Goal: Transaction & Acquisition: Purchase product/service

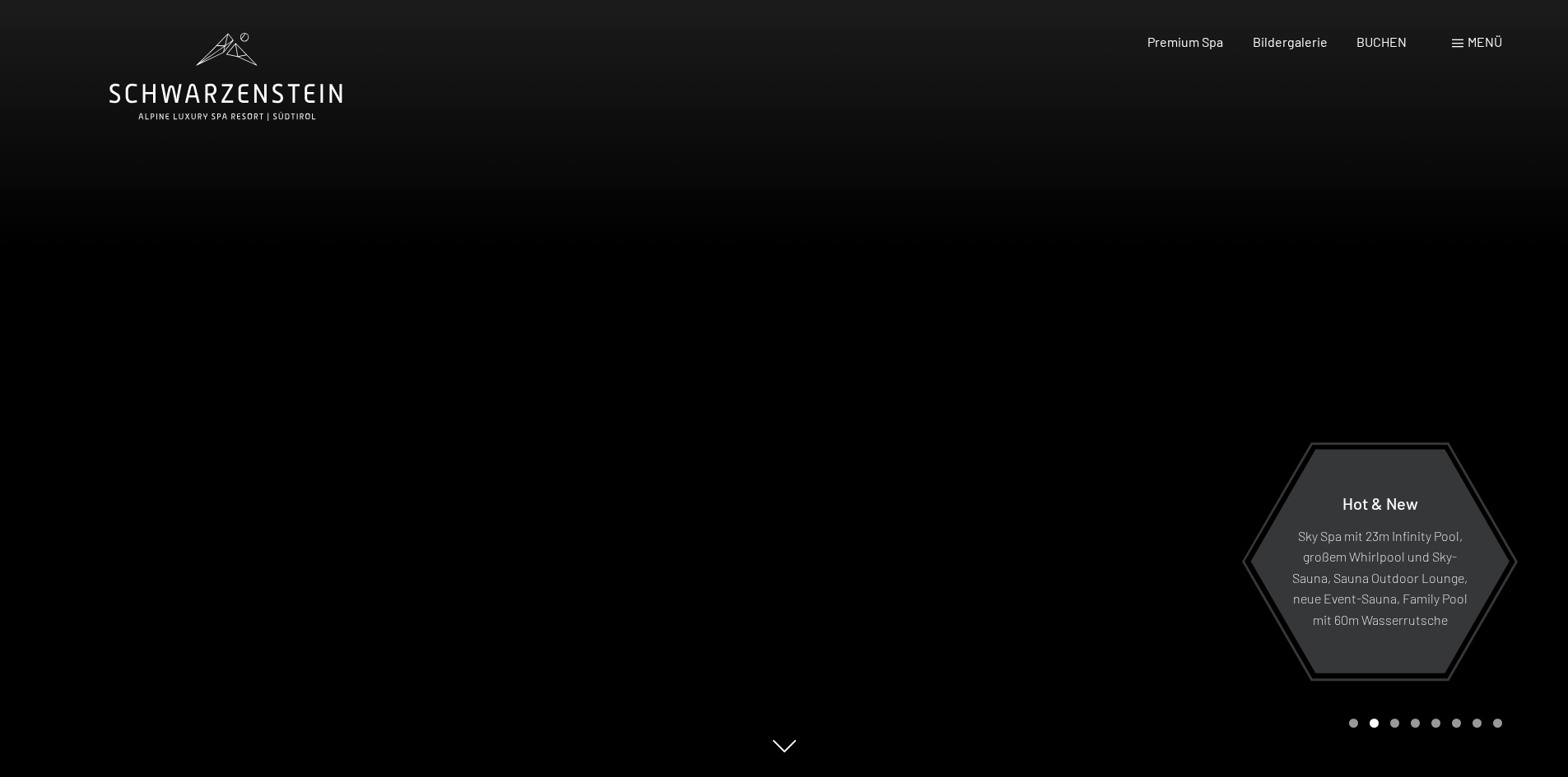
click at [1458, 40] on span at bounding box center [1458, 43] width 11 height 9
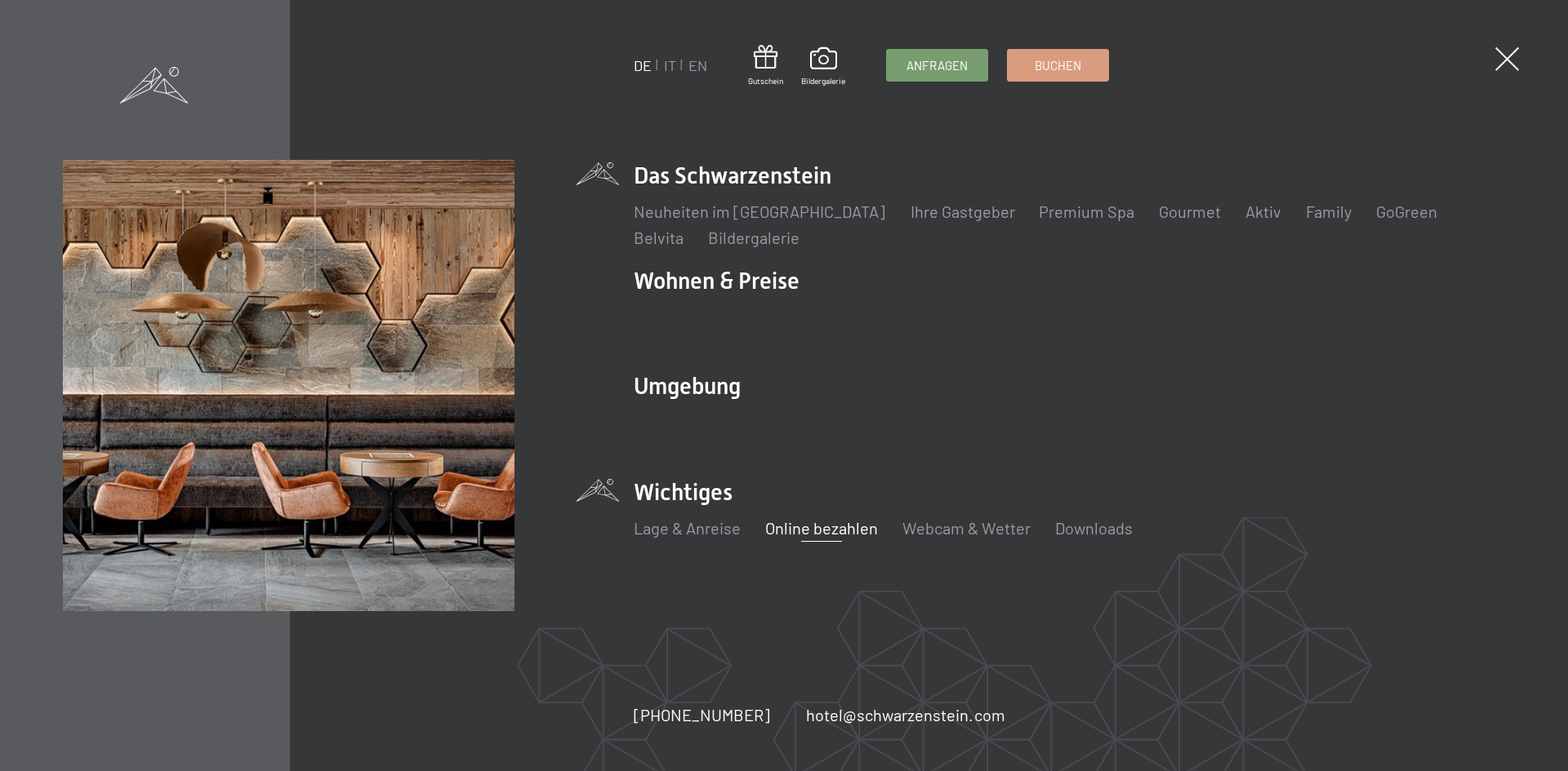
click at [824, 526] on link "Online bezahlen" at bounding box center [822, 528] width 113 height 20
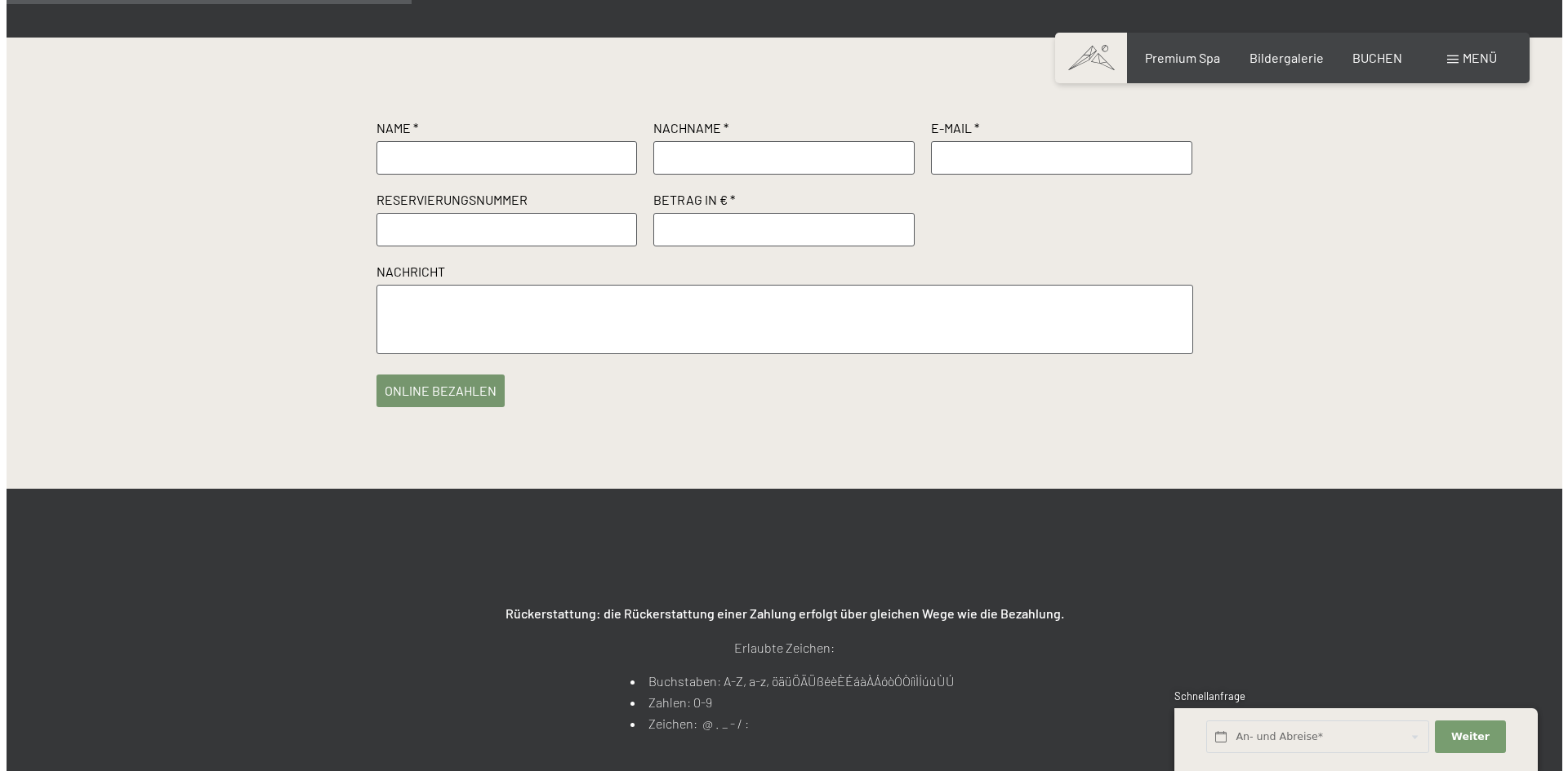
scroll to position [408, 0]
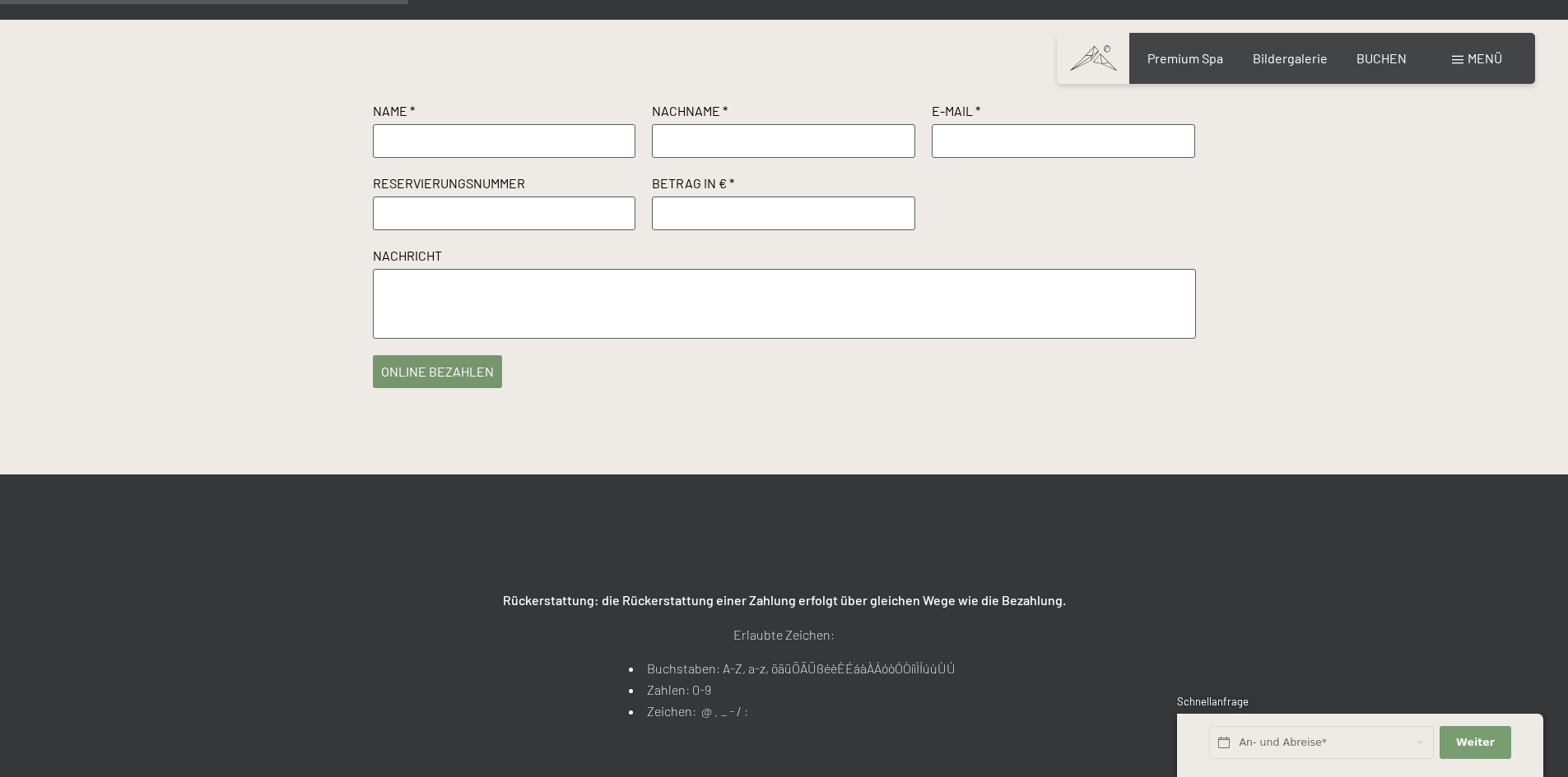
click at [459, 388] on button "online bezahlen" at bounding box center [437, 371] width 129 height 33
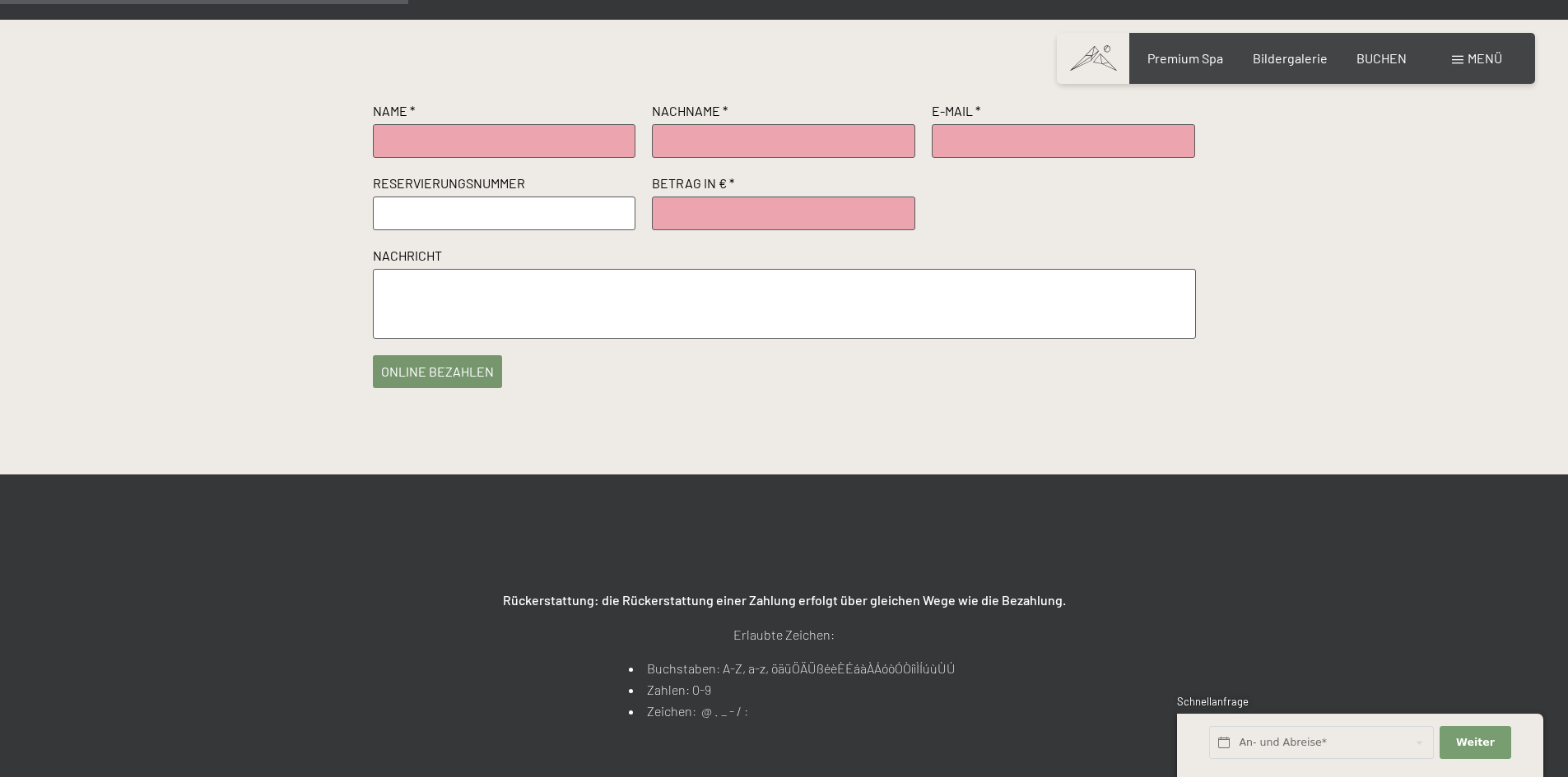
click at [459, 388] on button "online bezahlen" at bounding box center [437, 371] width 129 height 33
click at [1265, 633] on div "Rückerstattung: die Rückerstattung einer Zahlung erfolgt über gleichen Wege wie…" at bounding box center [784, 639] width 1568 height 329
click at [1458, 68] on div "Buchen Anfragen Premium Spa Bildergalerie BUCHEN Menü DE IT EN Gutschein Bilder…" at bounding box center [1295, 58] width 413 height 18
click at [1457, 58] on span at bounding box center [1458, 59] width 11 height 9
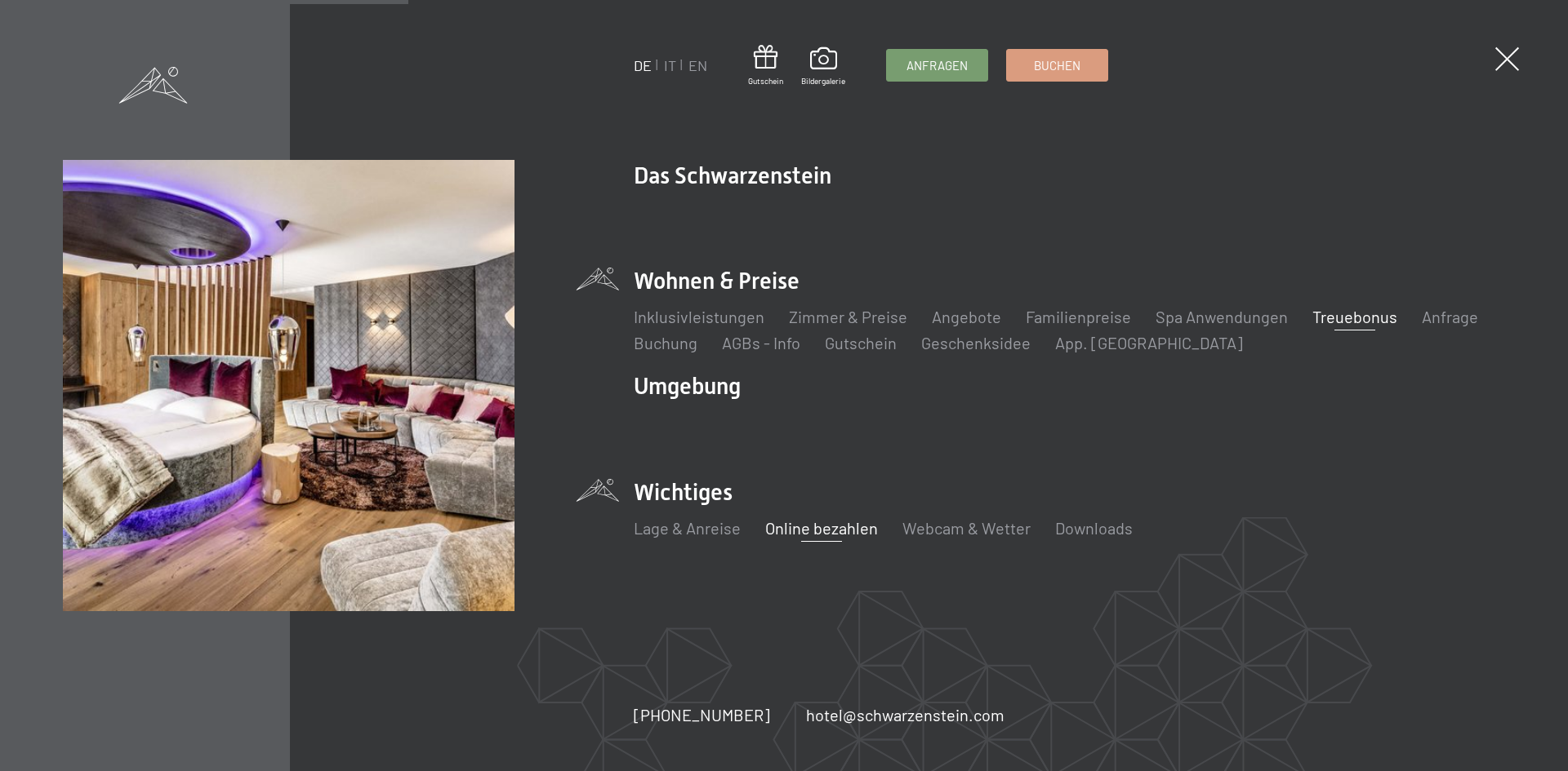
click at [1339, 317] on link "Treuebonus" at bounding box center [1354, 316] width 85 height 20
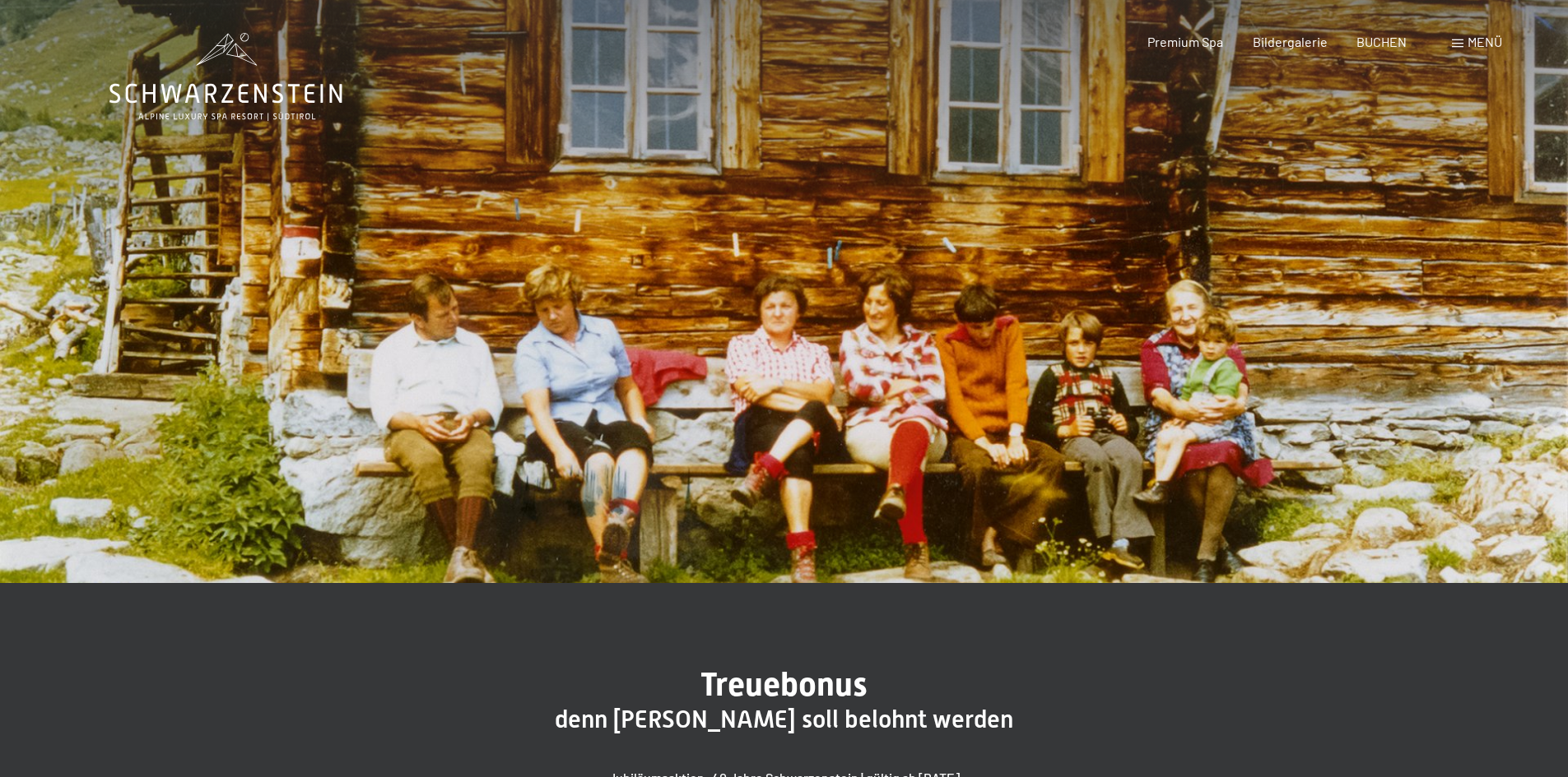
click at [1464, 38] on div "Menü" at bounding box center [1477, 41] width 50 height 18
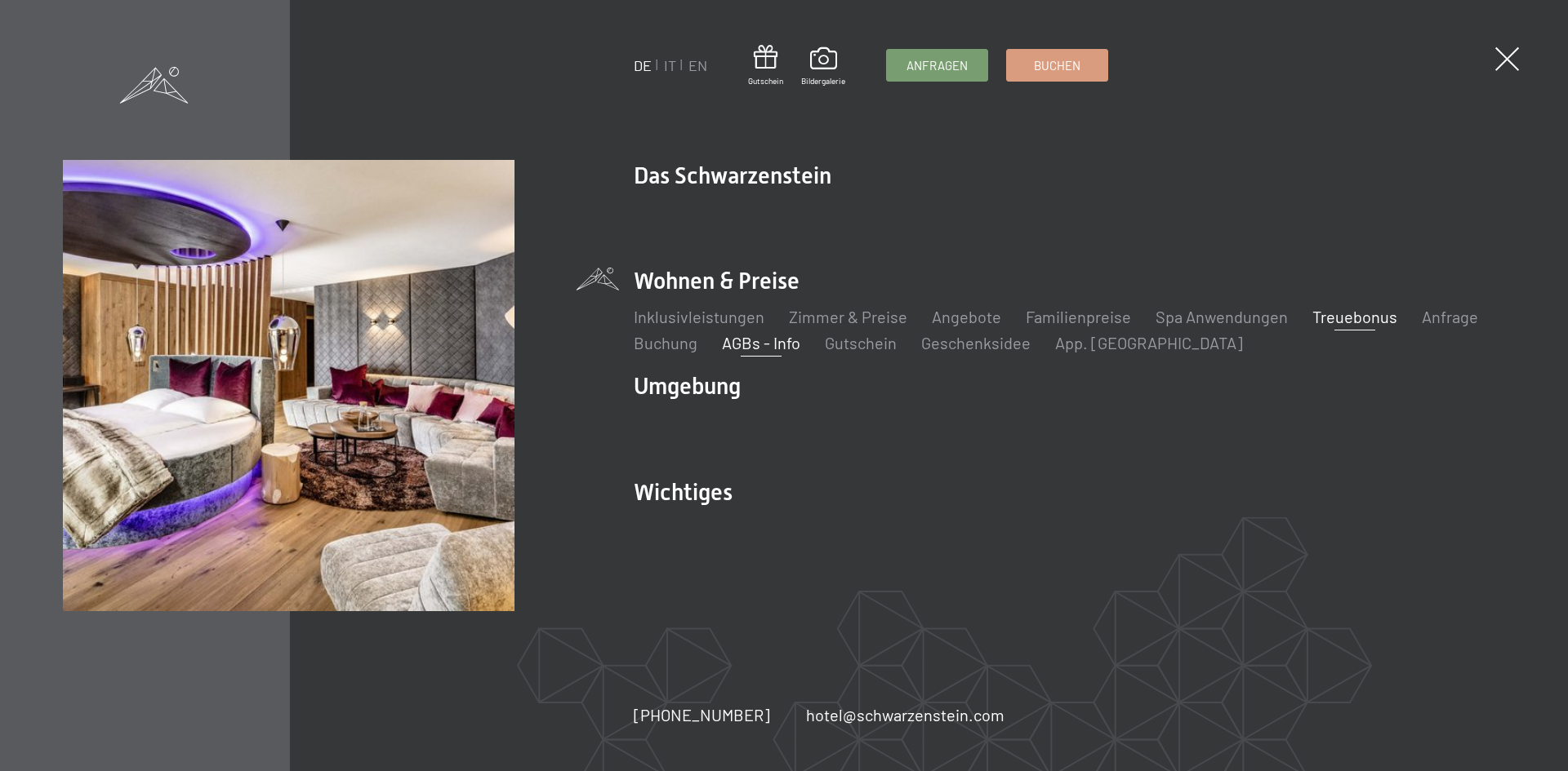
click at [771, 347] on link "AGBs - Info" at bounding box center [761, 343] width 79 height 20
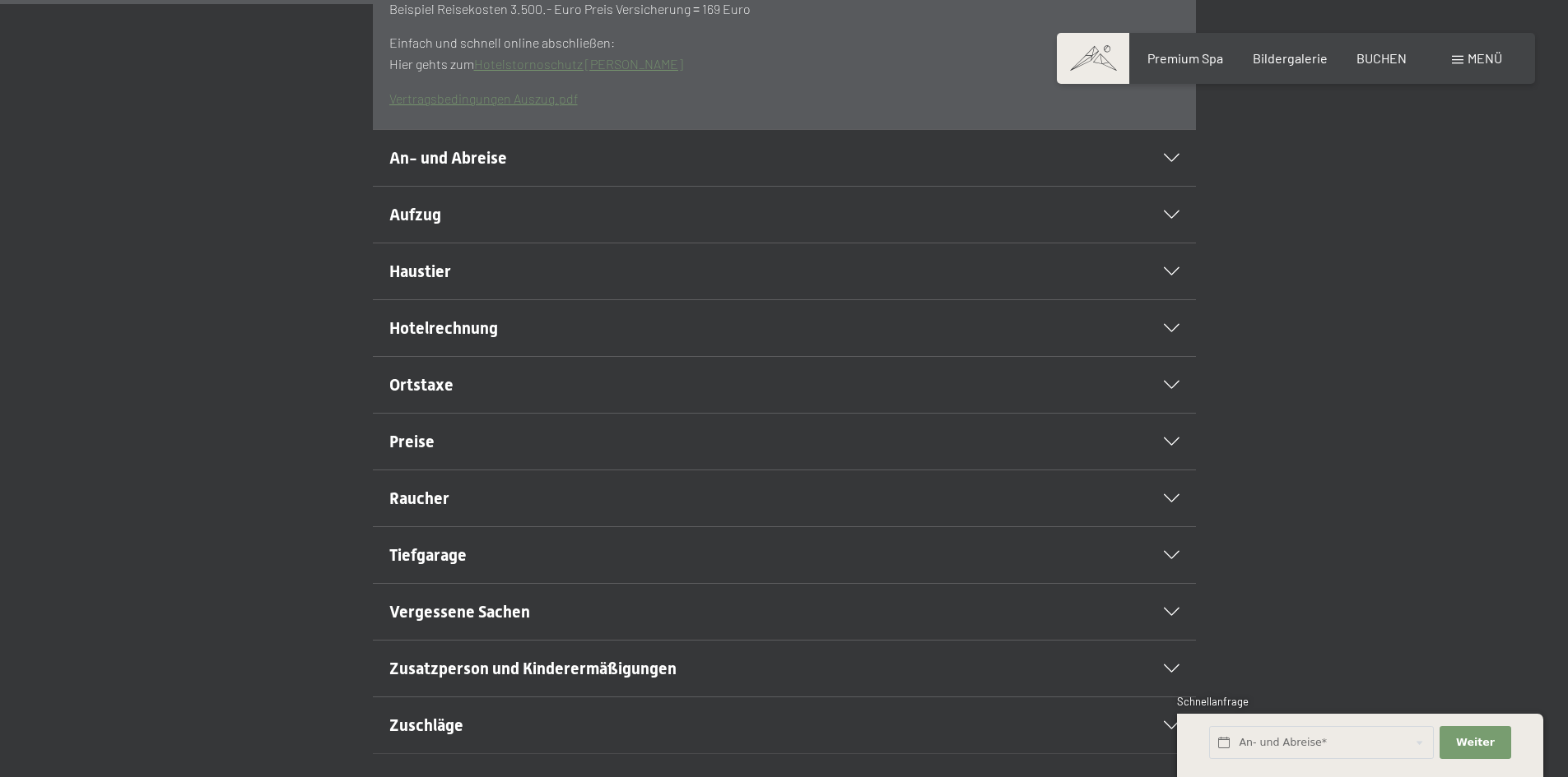
scroll to position [658, 0]
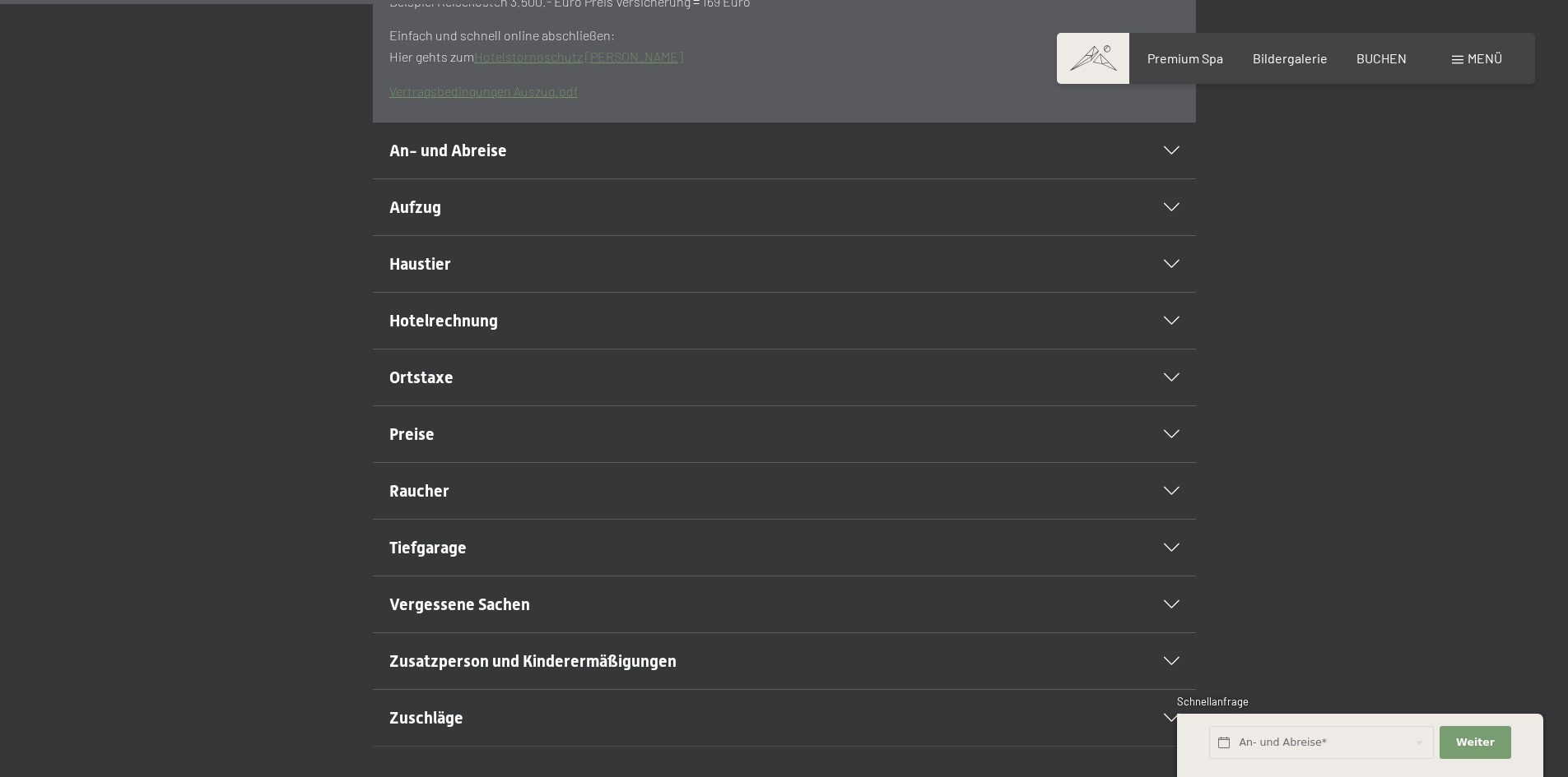
click at [1174, 325] on icon at bounding box center [1172, 321] width 15 height 9
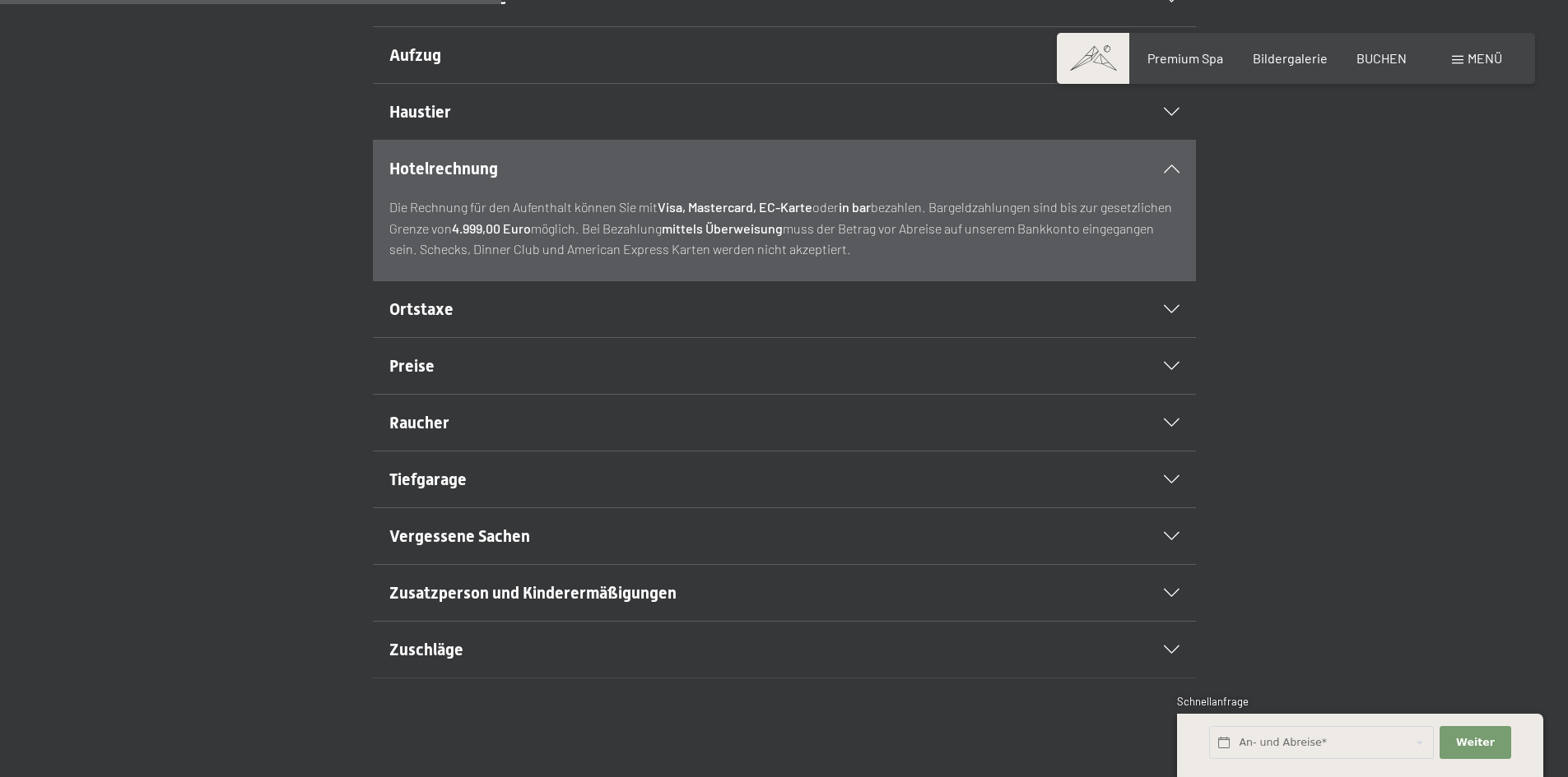
click at [1178, 173] on icon at bounding box center [1172, 168] width 15 height 9
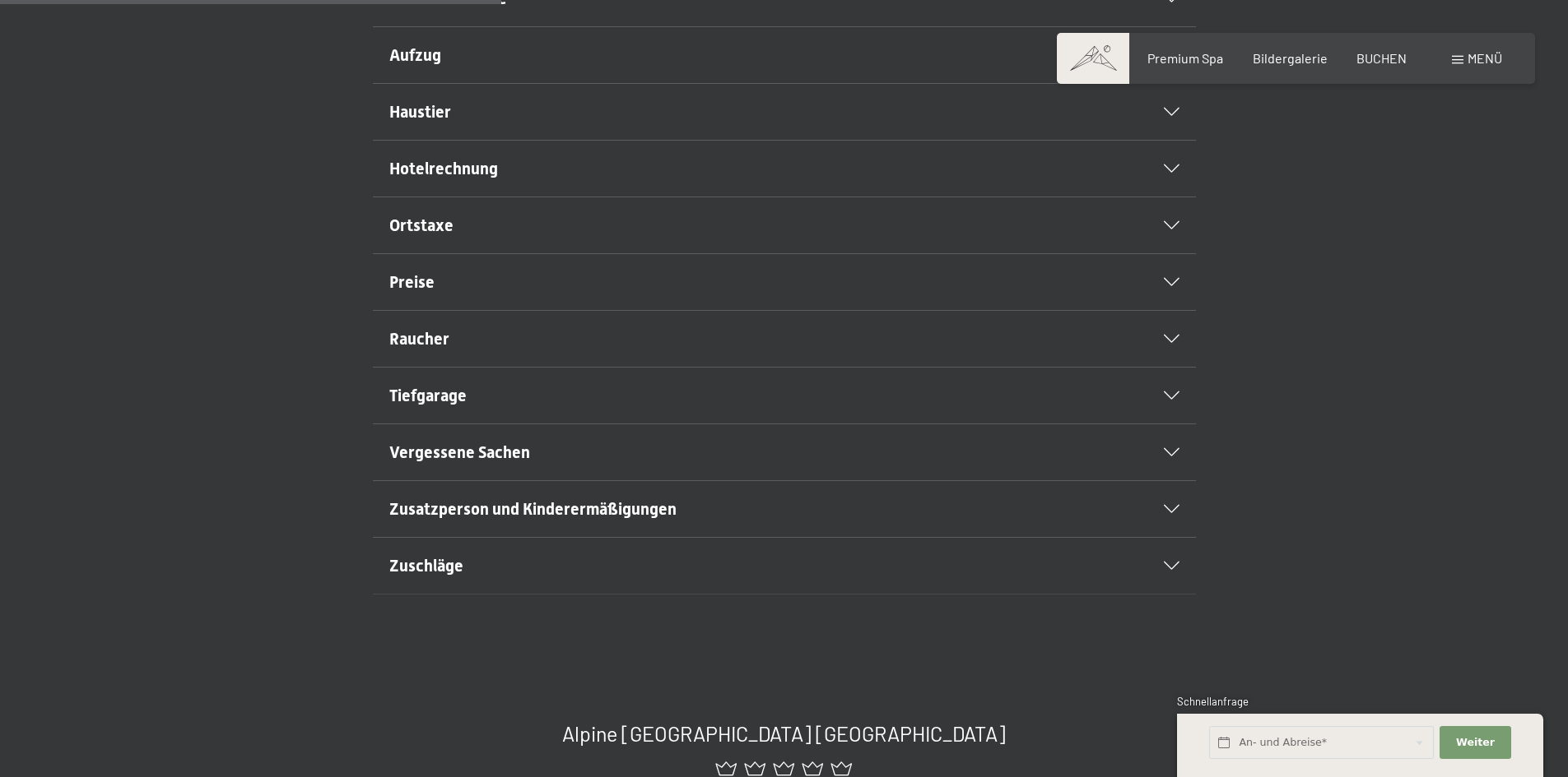
click at [1164, 570] on icon at bounding box center [1172, 566] width 15 height 9
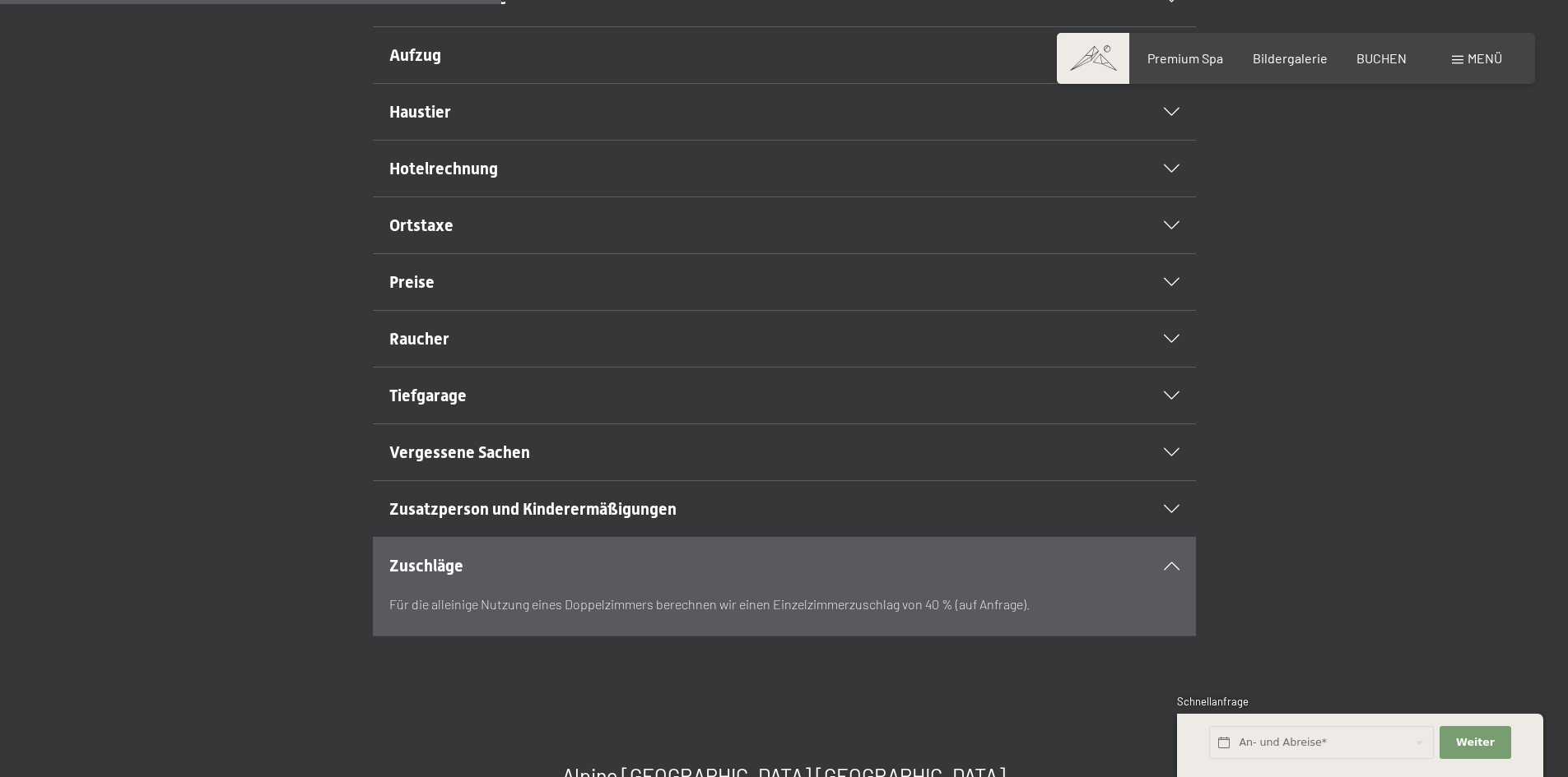
click at [1088, 588] on div "Zuschläge" at bounding box center [784, 566] width 790 height 56
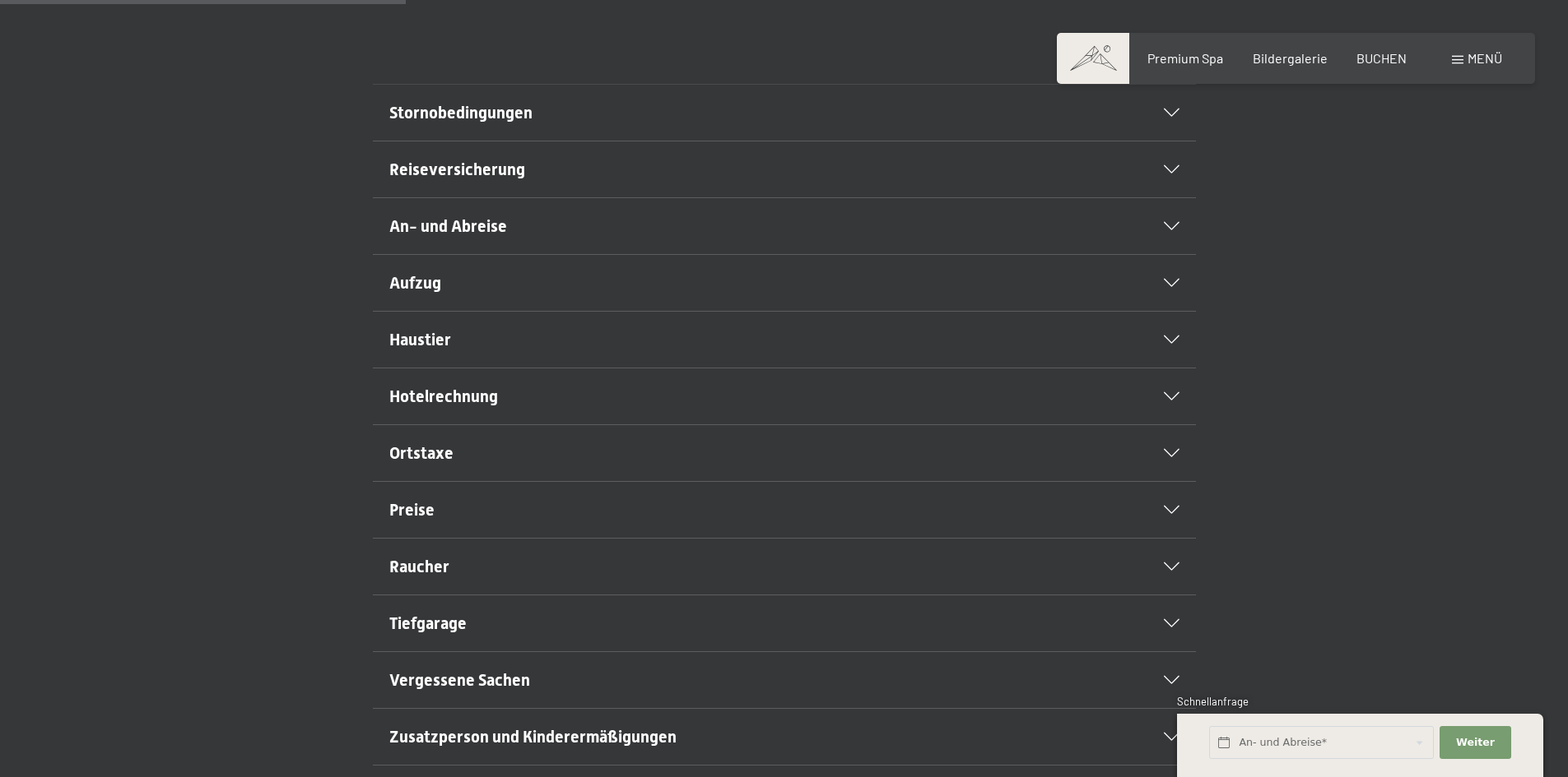
scroll to position [411, 0]
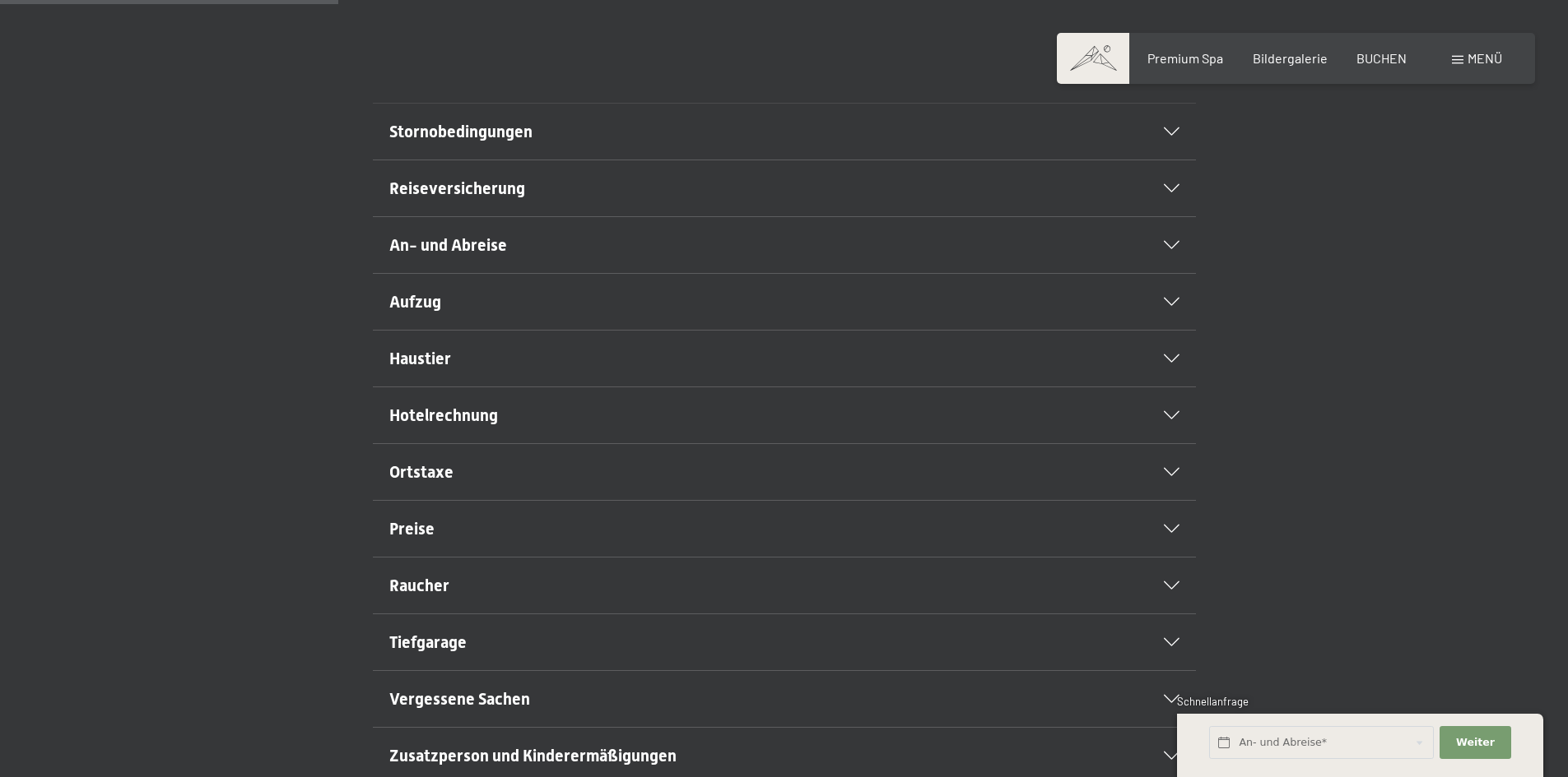
click at [1169, 273] on div "An- und Abreise" at bounding box center [784, 245] width 790 height 56
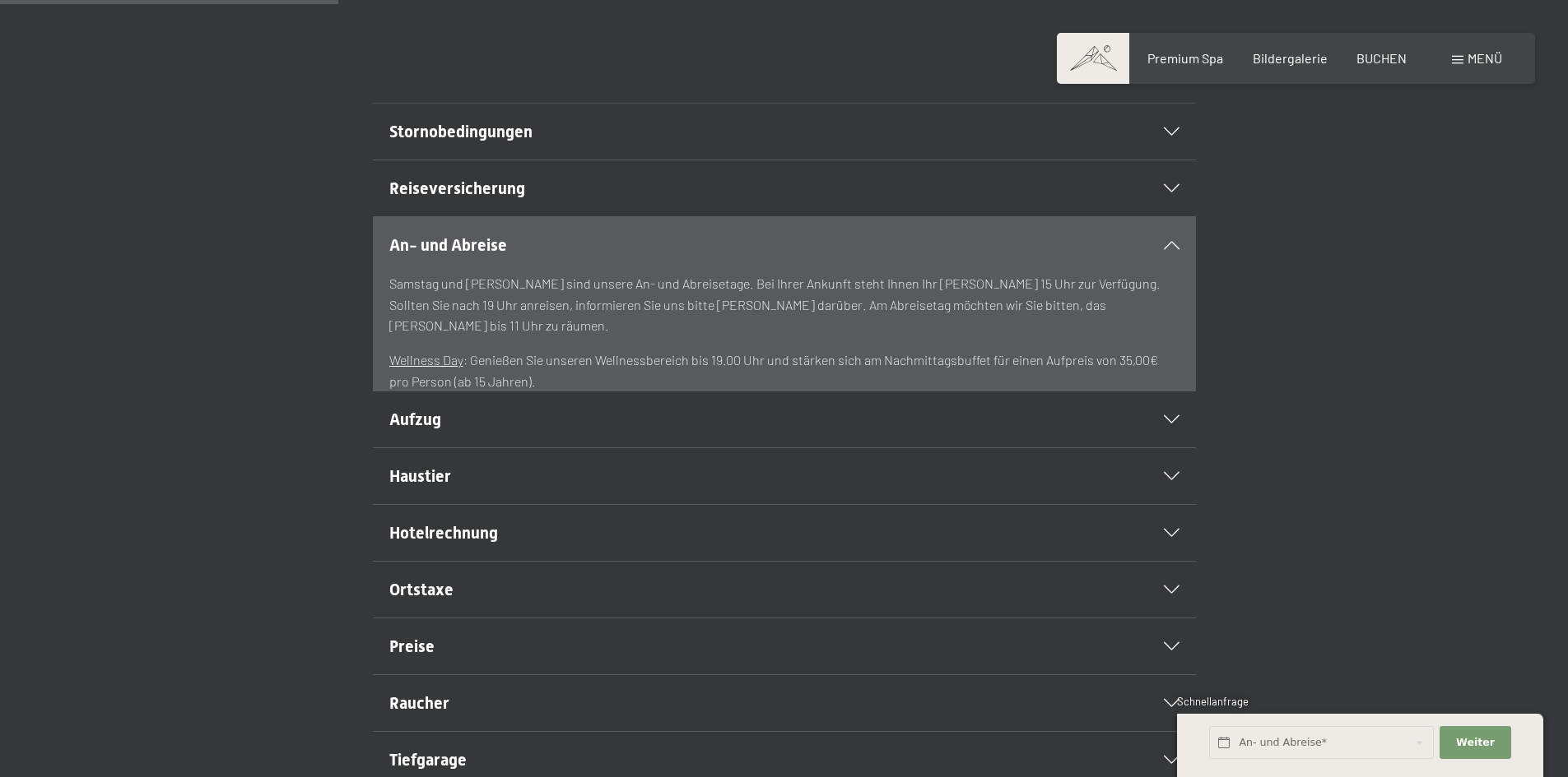
click at [1165, 216] on div "Reiseversicherung" at bounding box center [784, 189] width 790 height 56
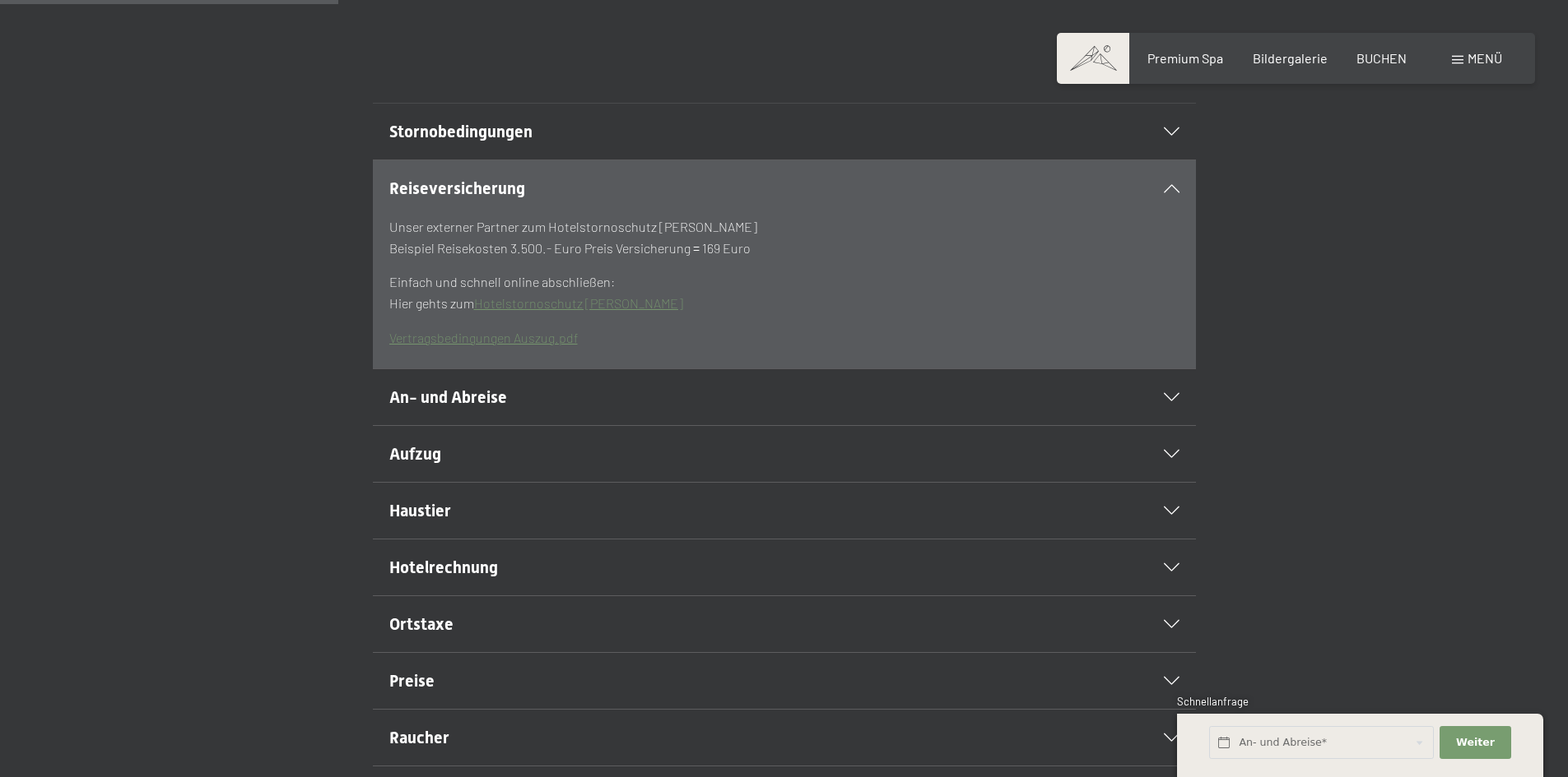
click at [1167, 192] on icon at bounding box center [1172, 189] width 15 height 9
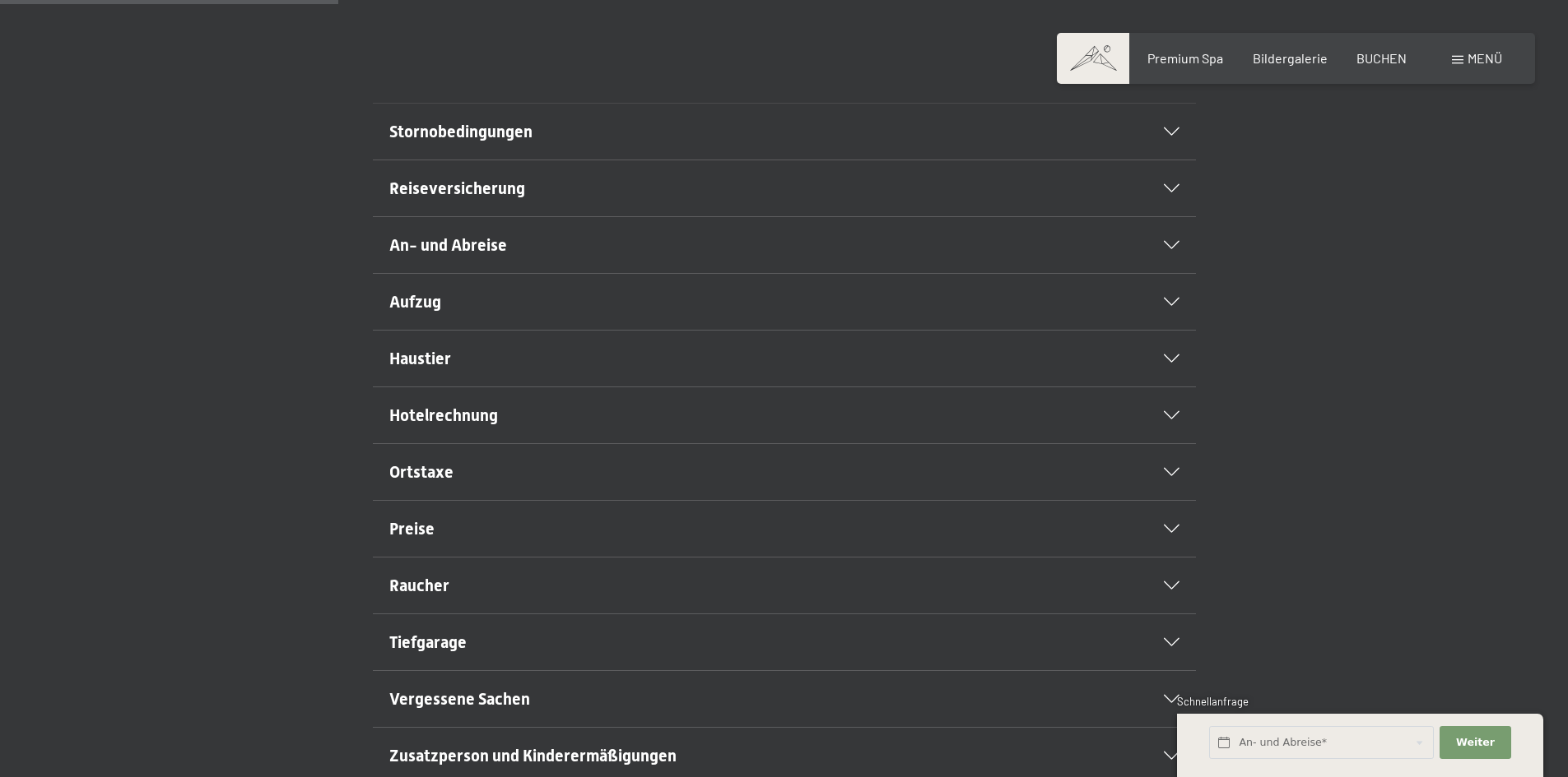
click at [1180, 444] on section "Hotelrechnung Die Rechnung für den Aufenthalt können Sie mit Visa, Mastercard, …" at bounding box center [784, 415] width 823 height 57
click at [1175, 419] on icon at bounding box center [1172, 415] width 15 height 9
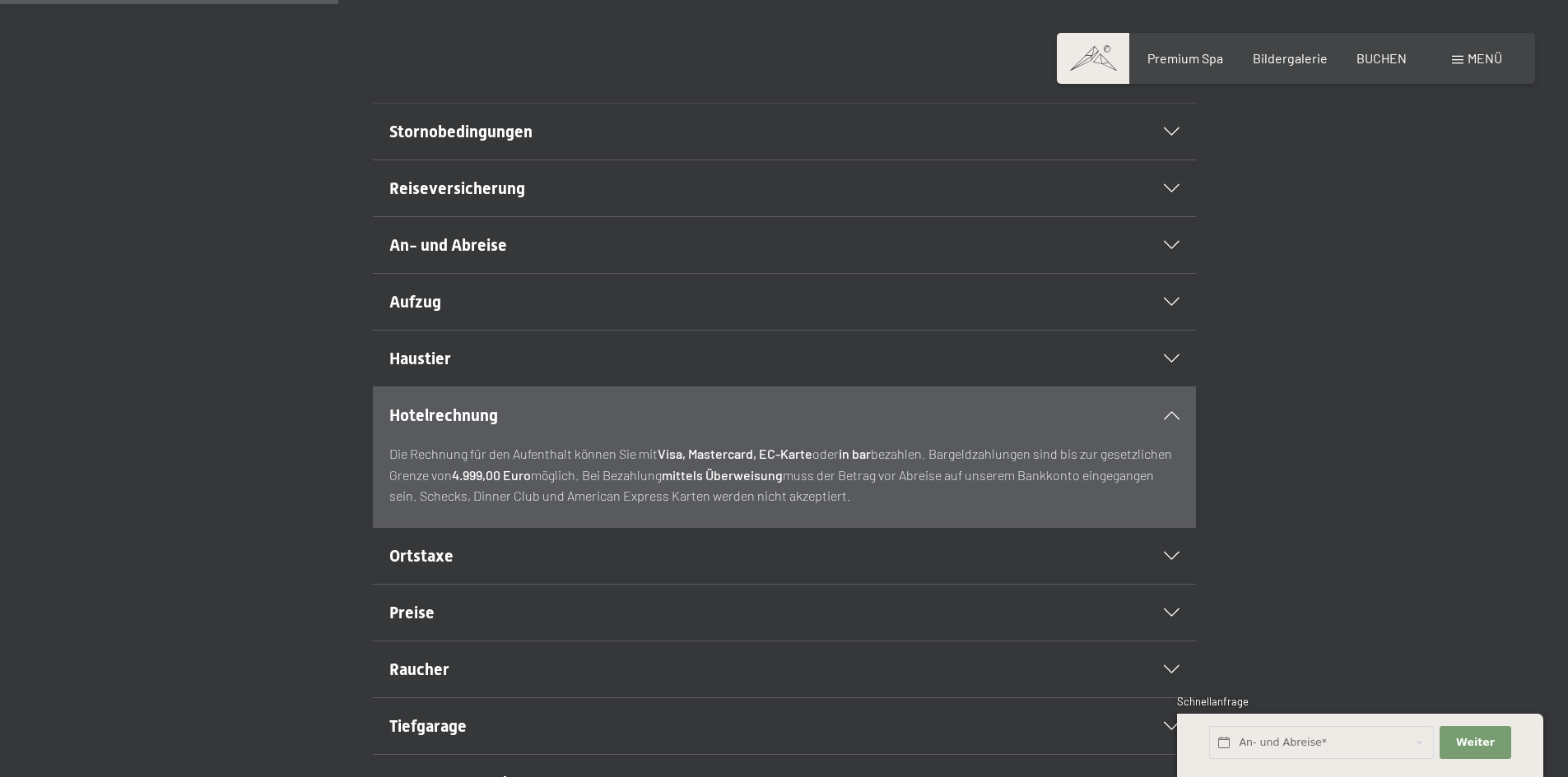
click at [1171, 443] on div "Hotelrechnung" at bounding box center [784, 415] width 790 height 56
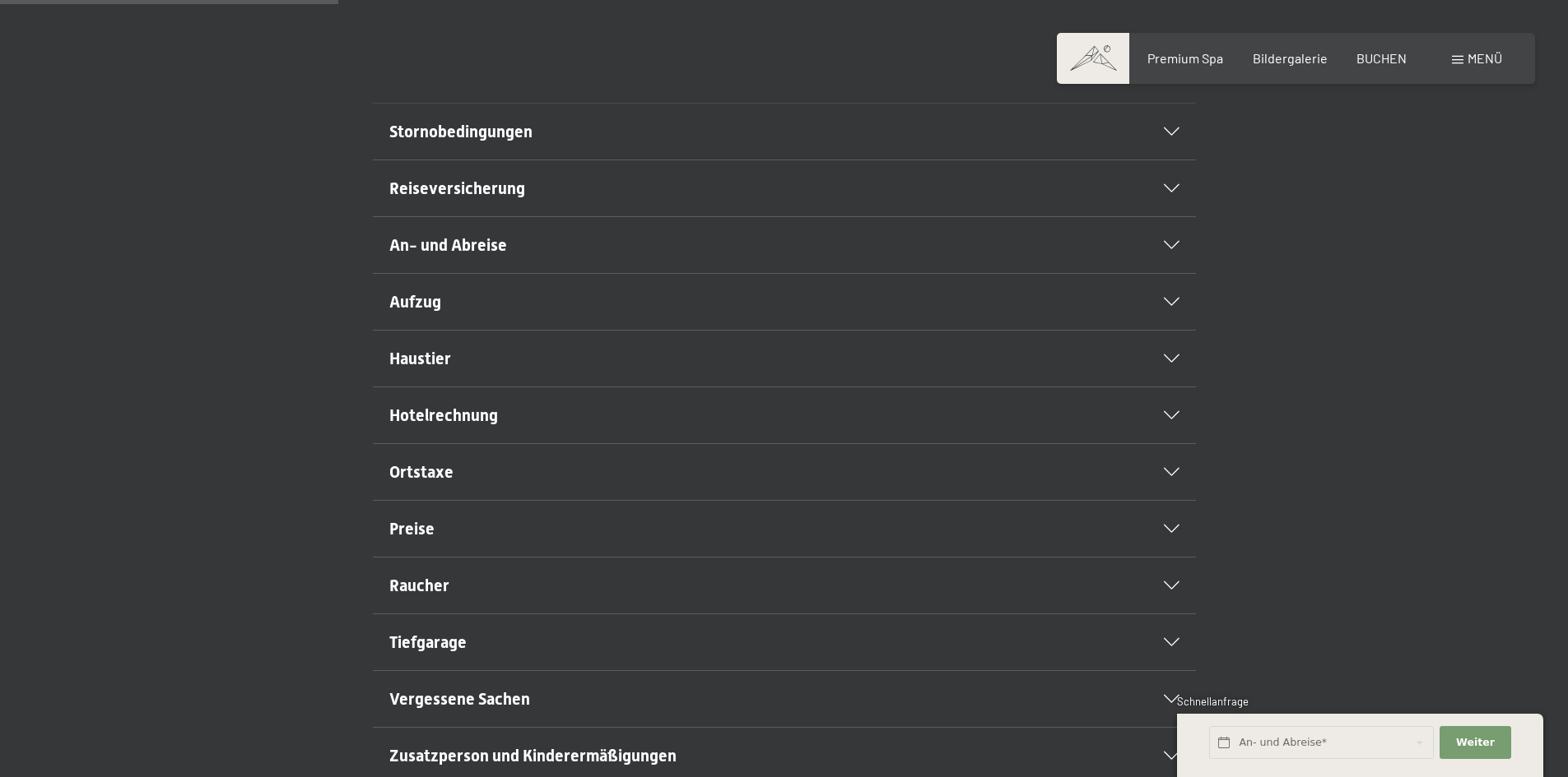
click at [1171, 533] on icon at bounding box center [1172, 529] width 15 height 9
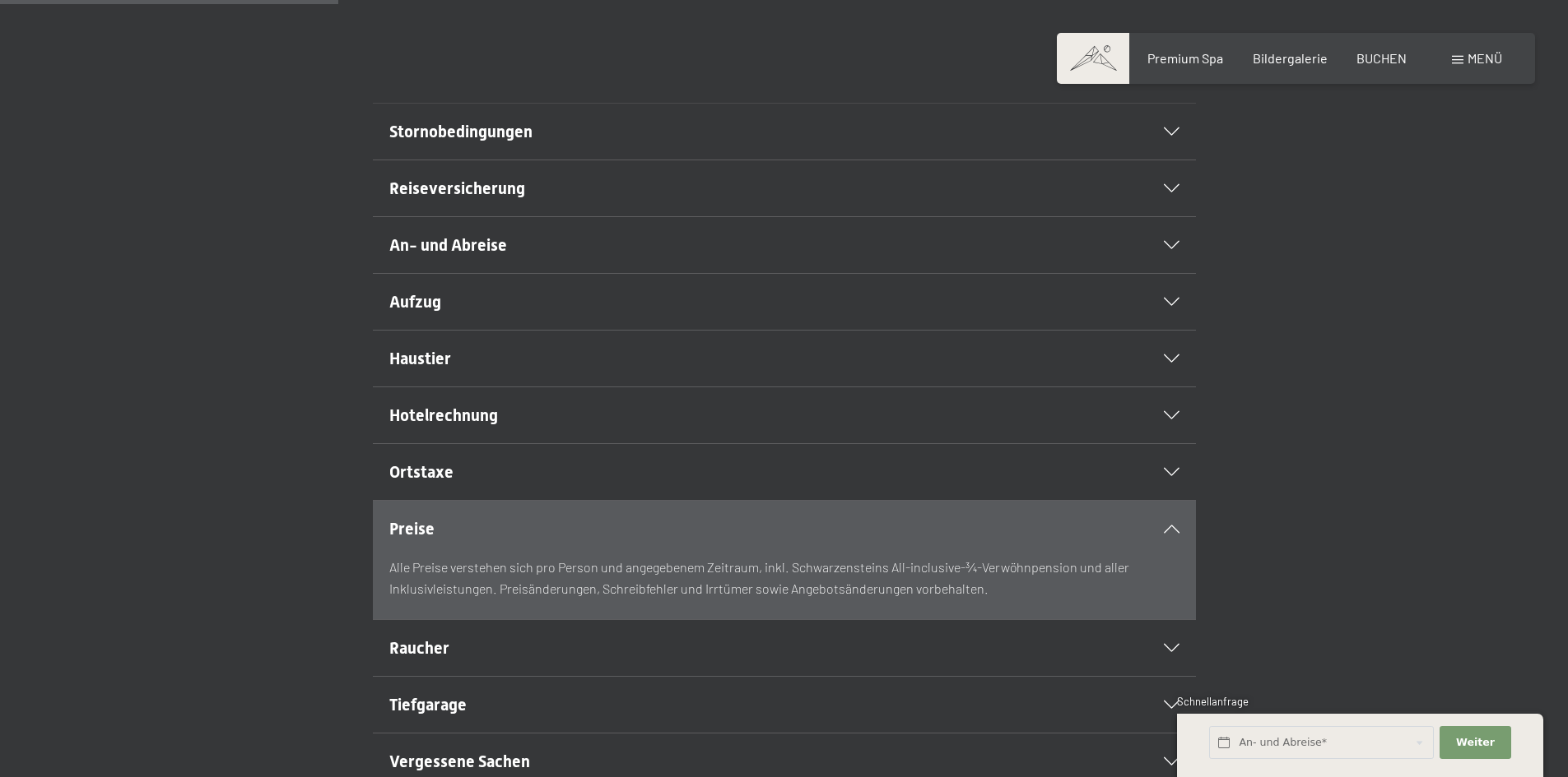
click at [1176, 477] on icon at bounding box center [1172, 472] width 15 height 9
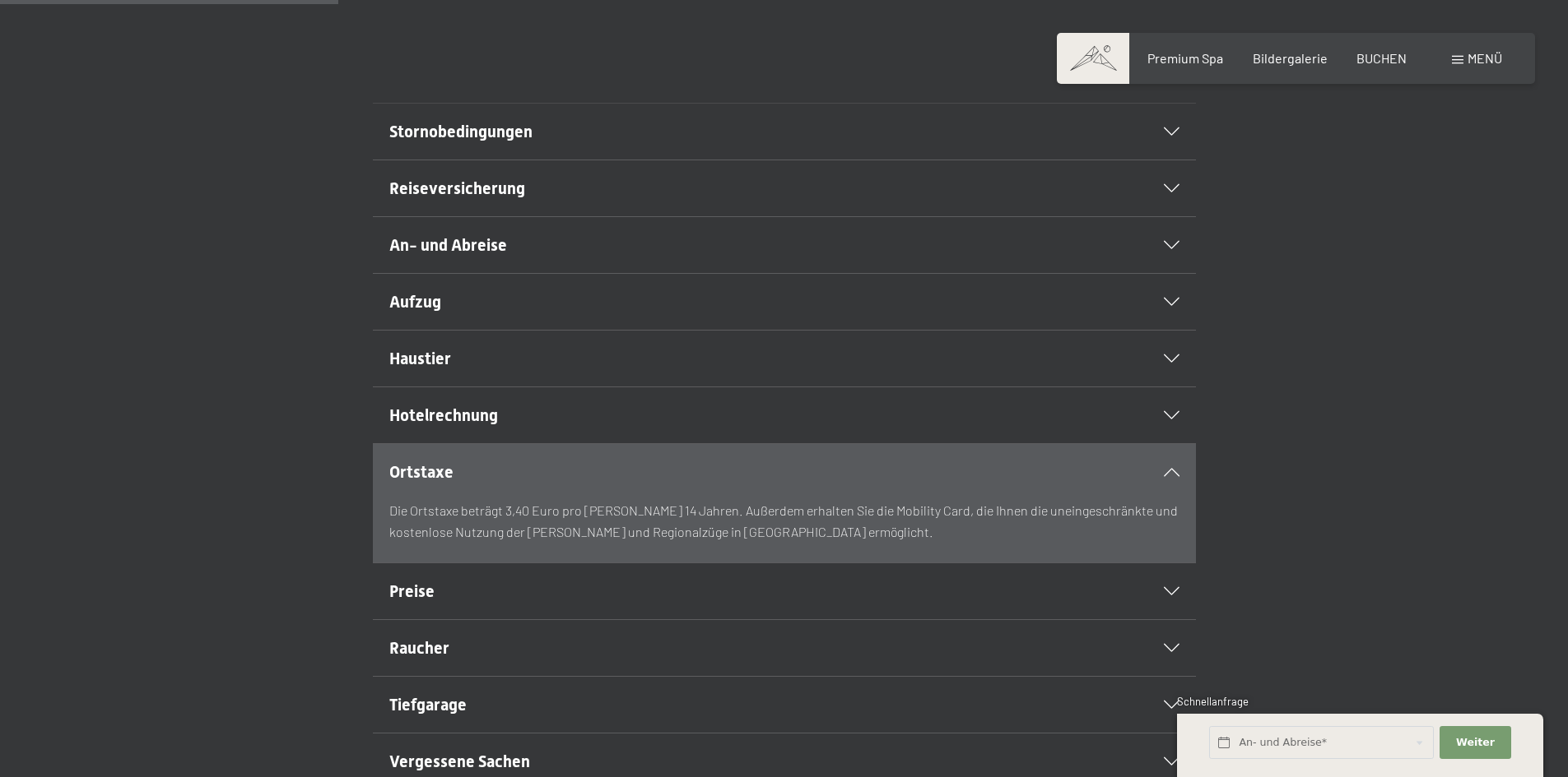
click at [1173, 477] on icon at bounding box center [1172, 472] width 15 height 9
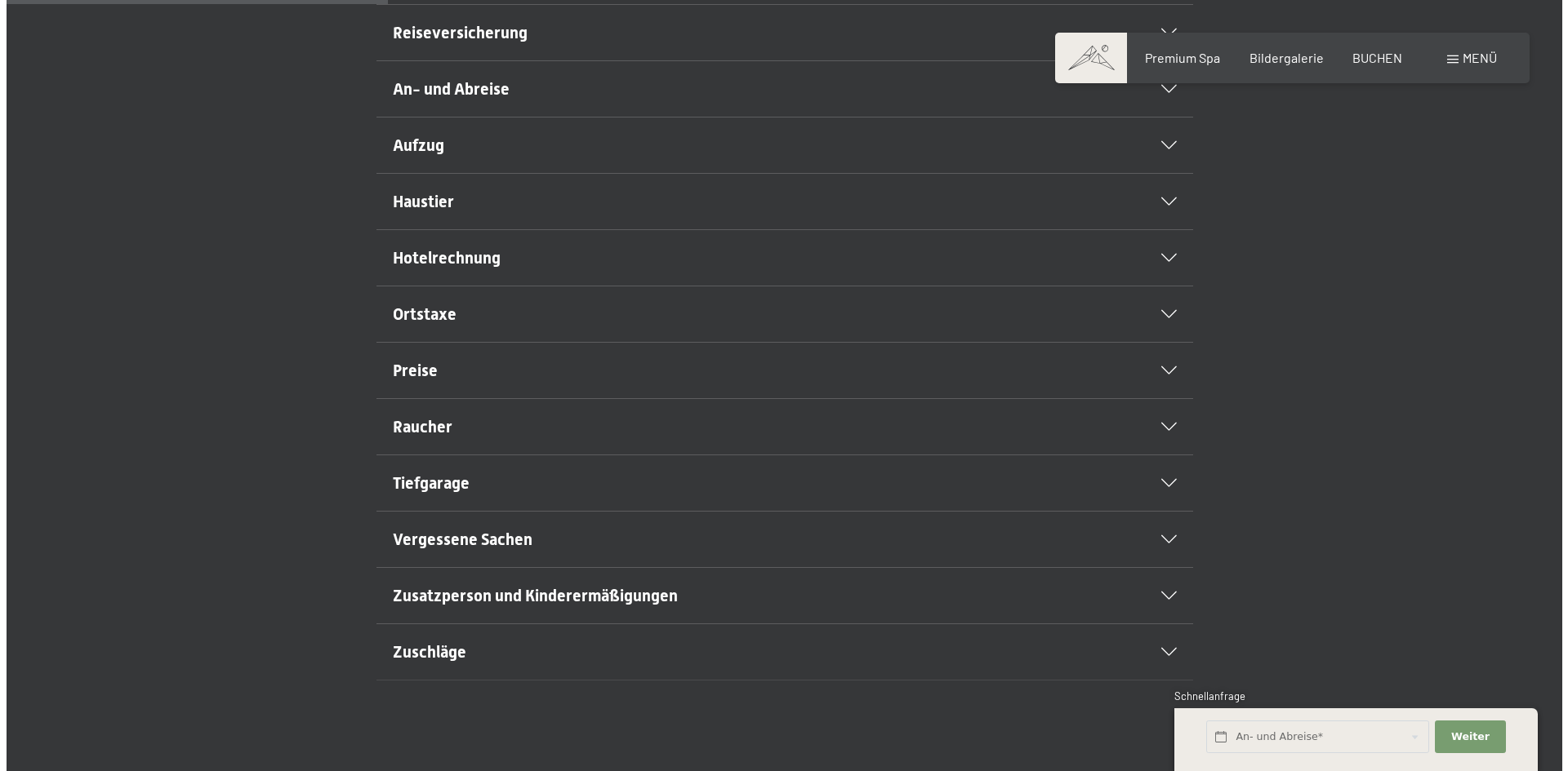
scroll to position [572, 0]
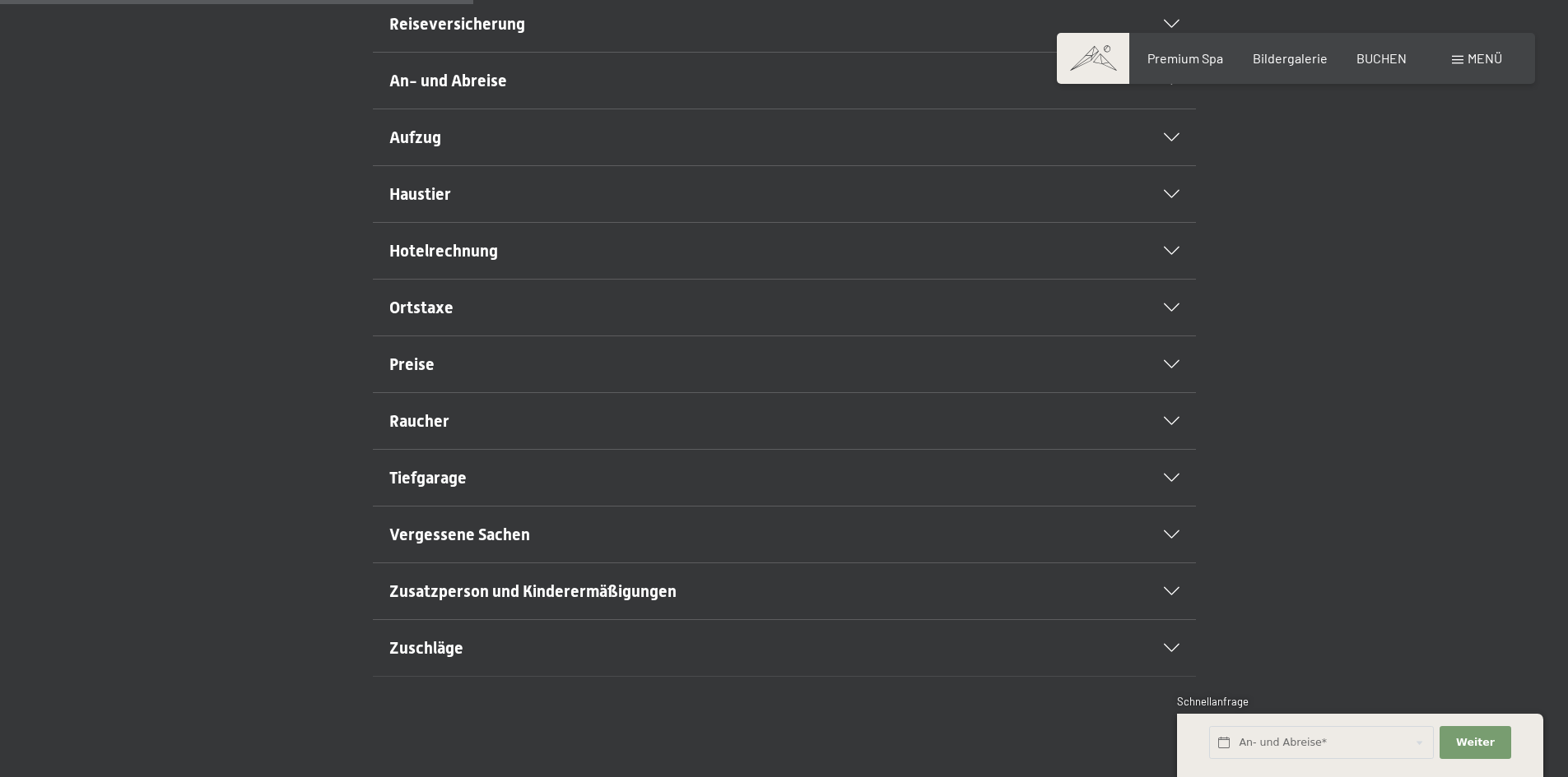
click at [1169, 278] on div "Hotelrechnung" at bounding box center [784, 251] width 790 height 56
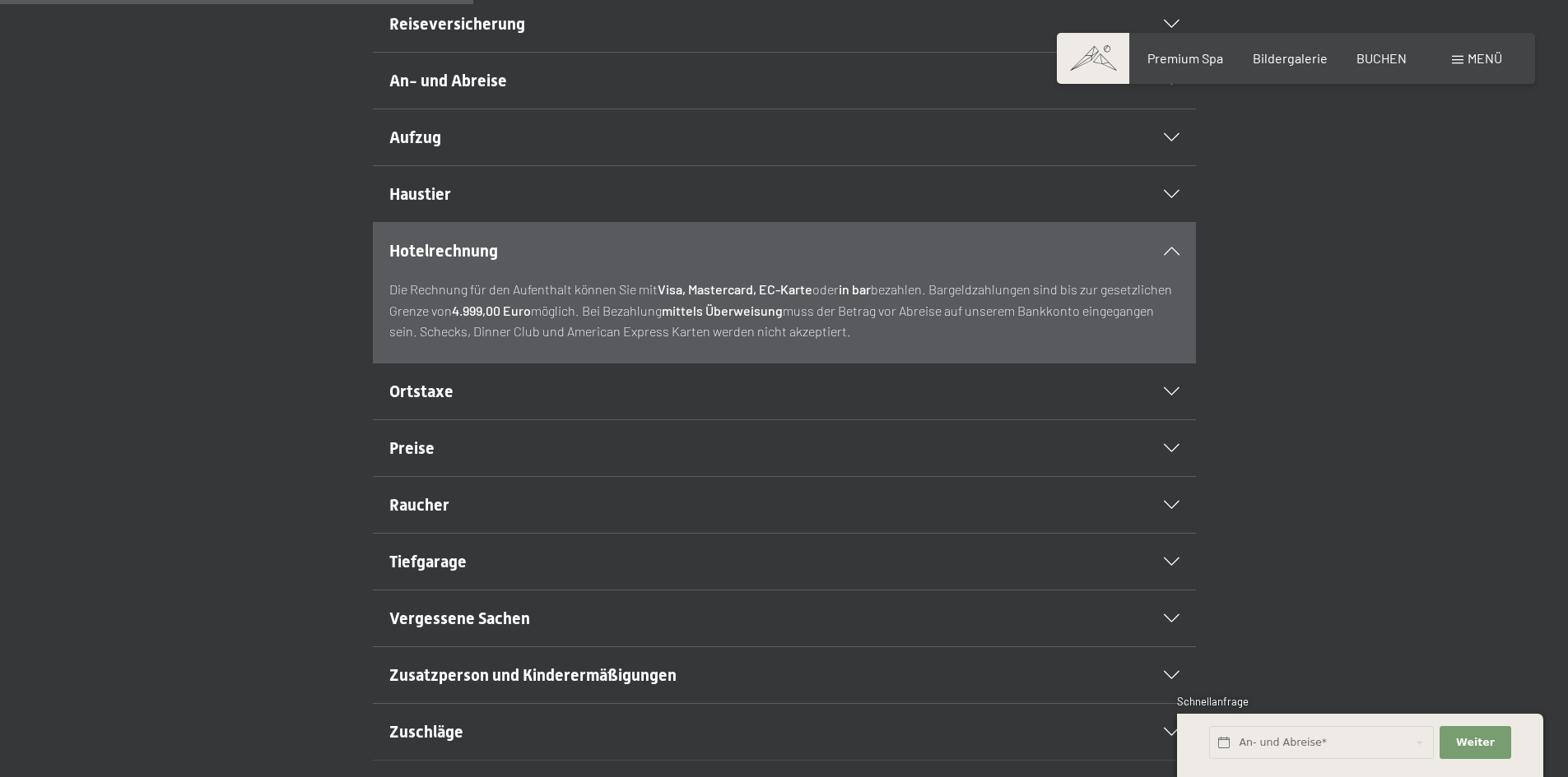
click at [1167, 255] on icon at bounding box center [1172, 251] width 15 height 9
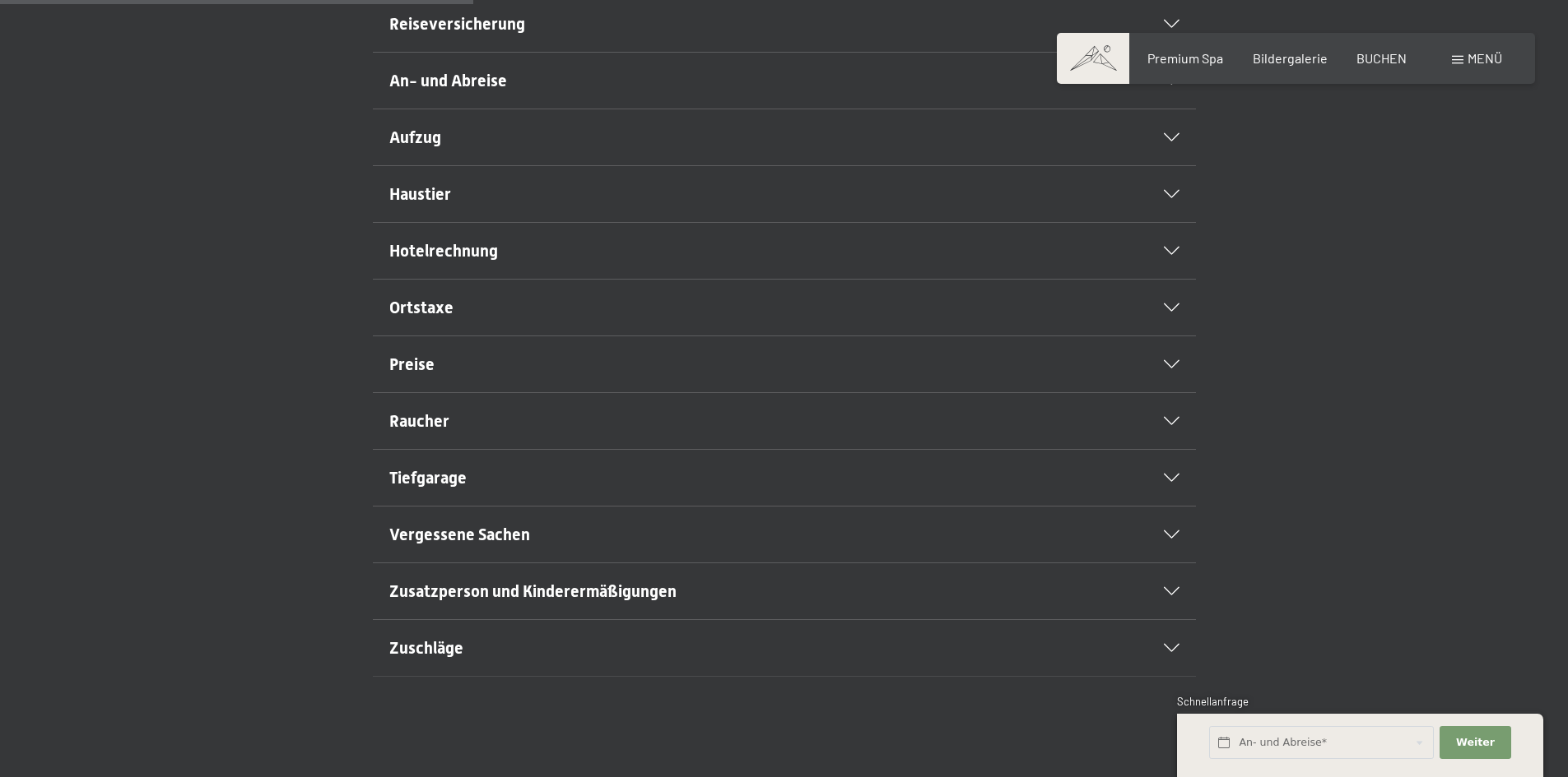
click at [1468, 57] on span "Menü" at bounding box center [1485, 57] width 34 height 15
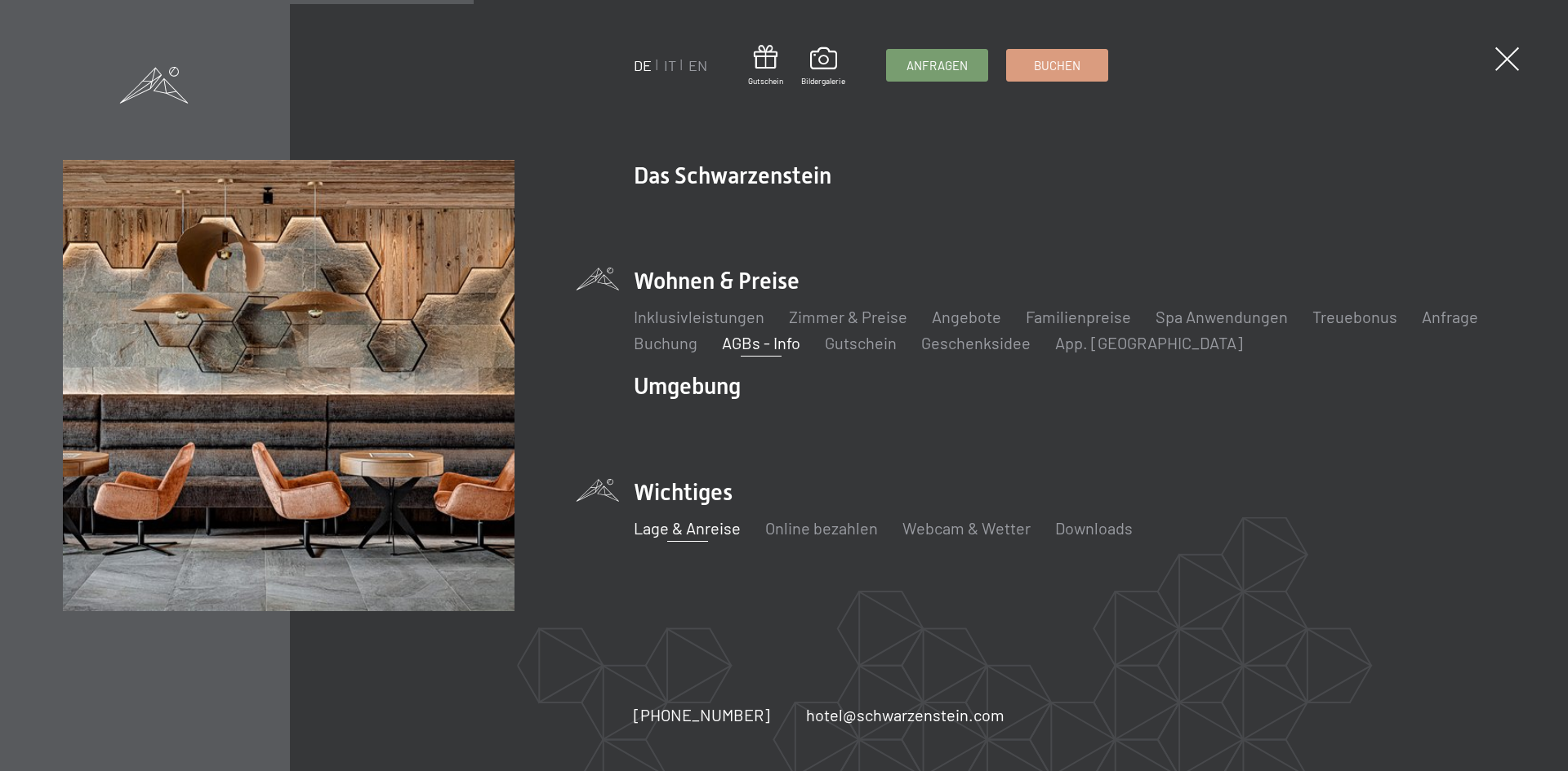
click at [678, 533] on link "Lage & Anreise" at bounding box center [687, 528] width 107 height 20
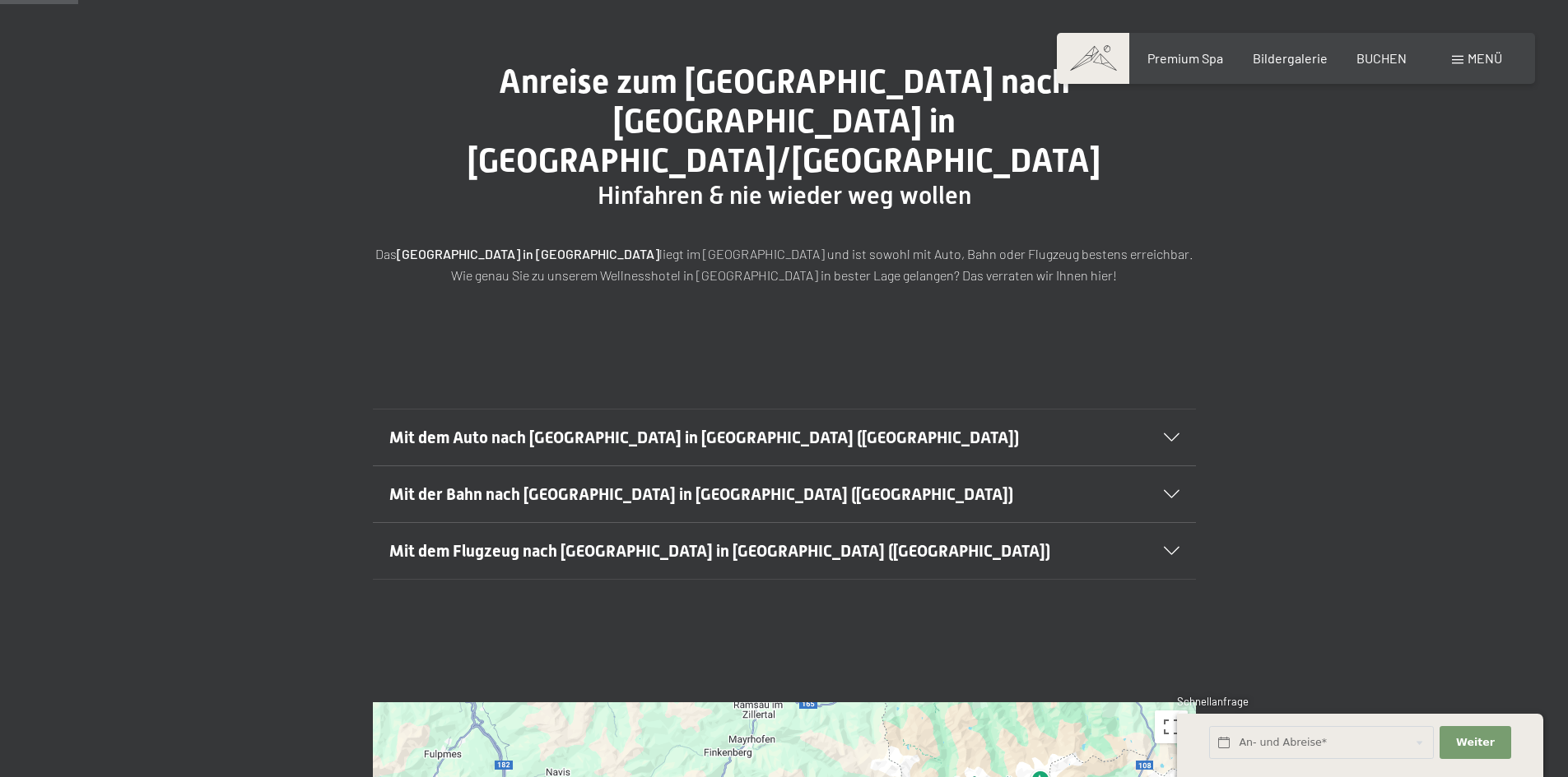
scroll to position [165, 0]
click at [1167, 490] on icon at bounding box center [1172, 494] width 15 height 9
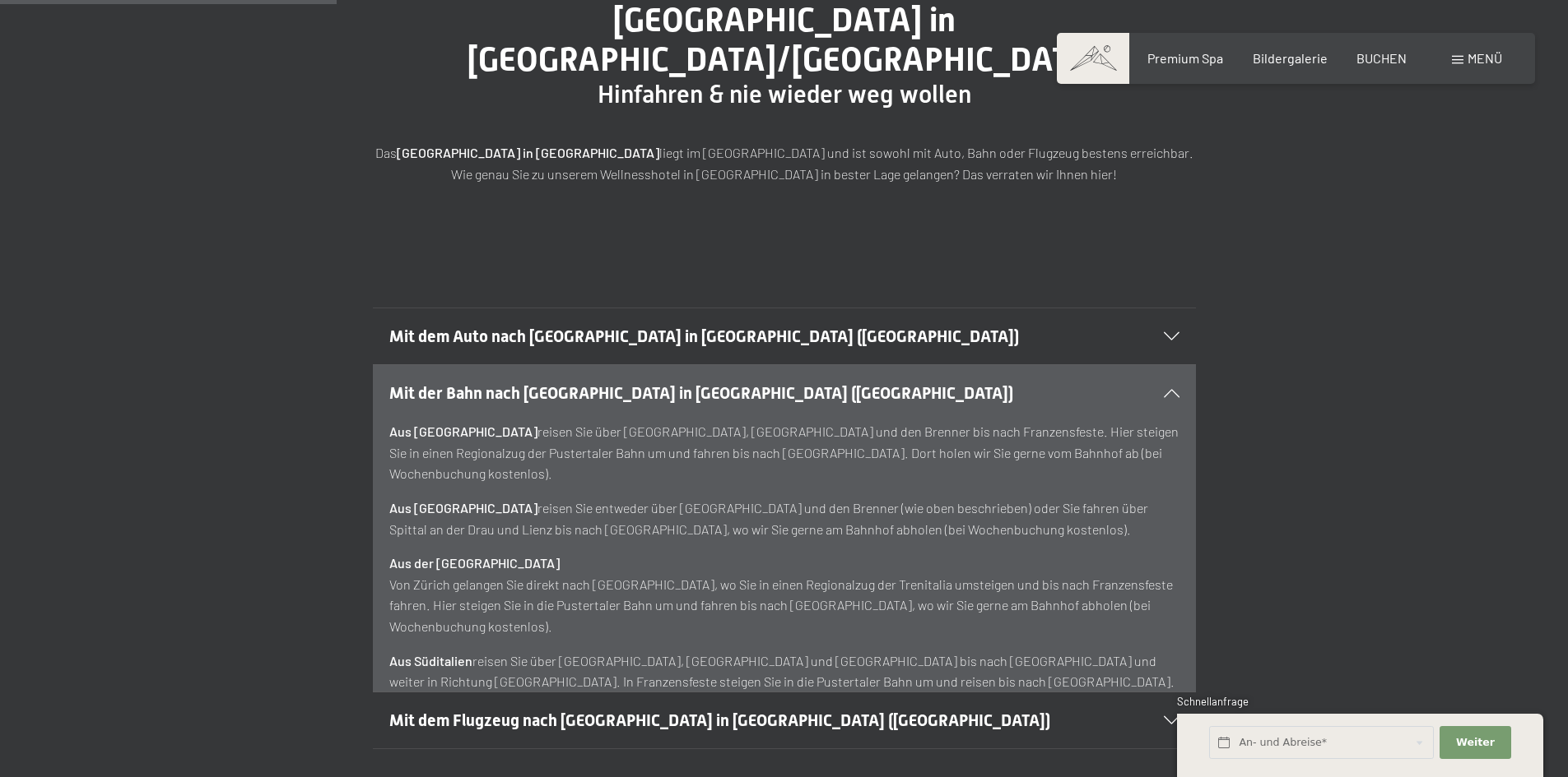
scroll to position [247, 0]
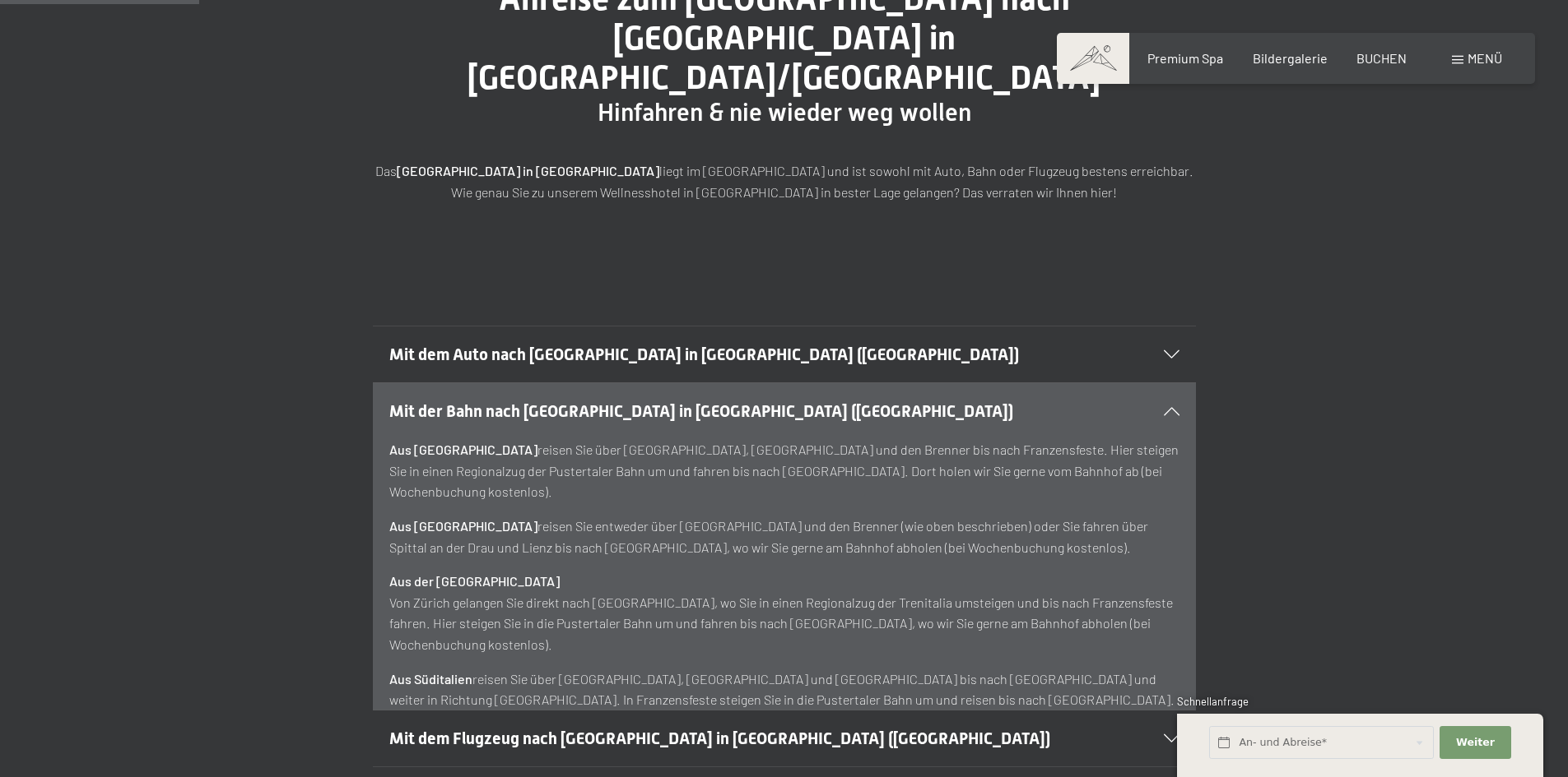
click at [1168, 408] on icon at bounding box center [1172, 411] width 15 height 9
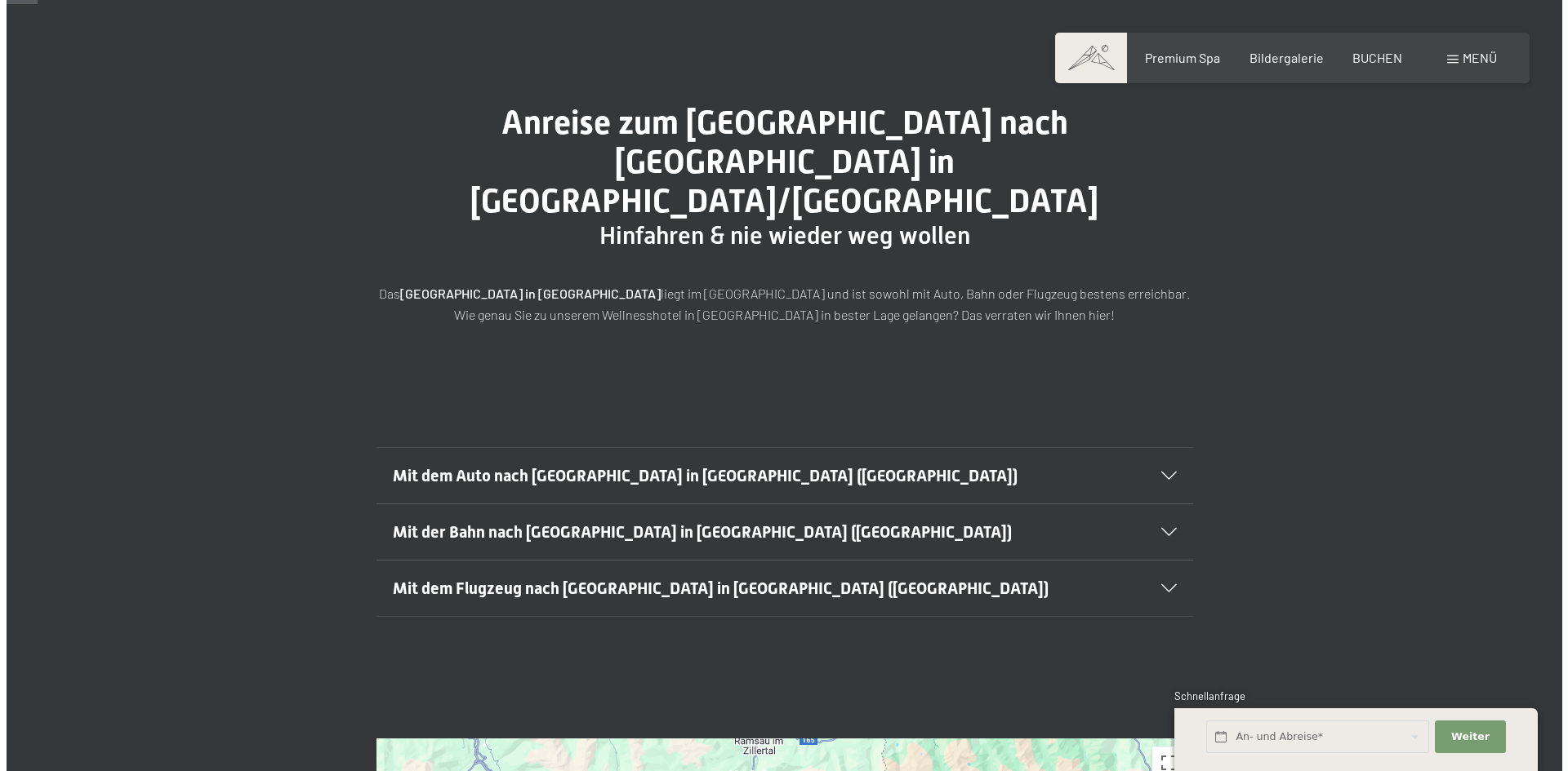
scroll to position [0, 0]
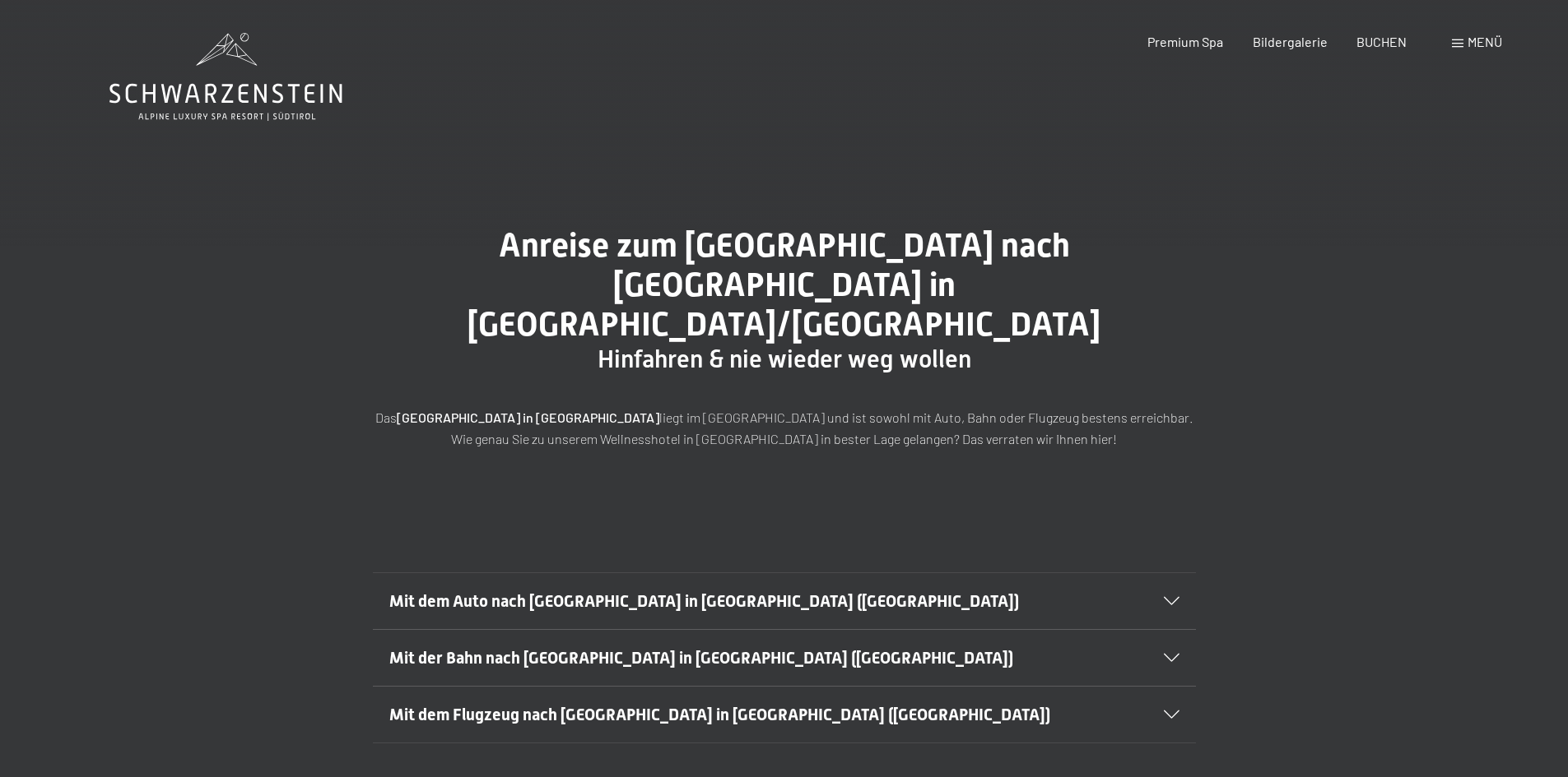
click at [1454, 38] on div "Menü" at bounding box center [1477, 41] width 50 height 18
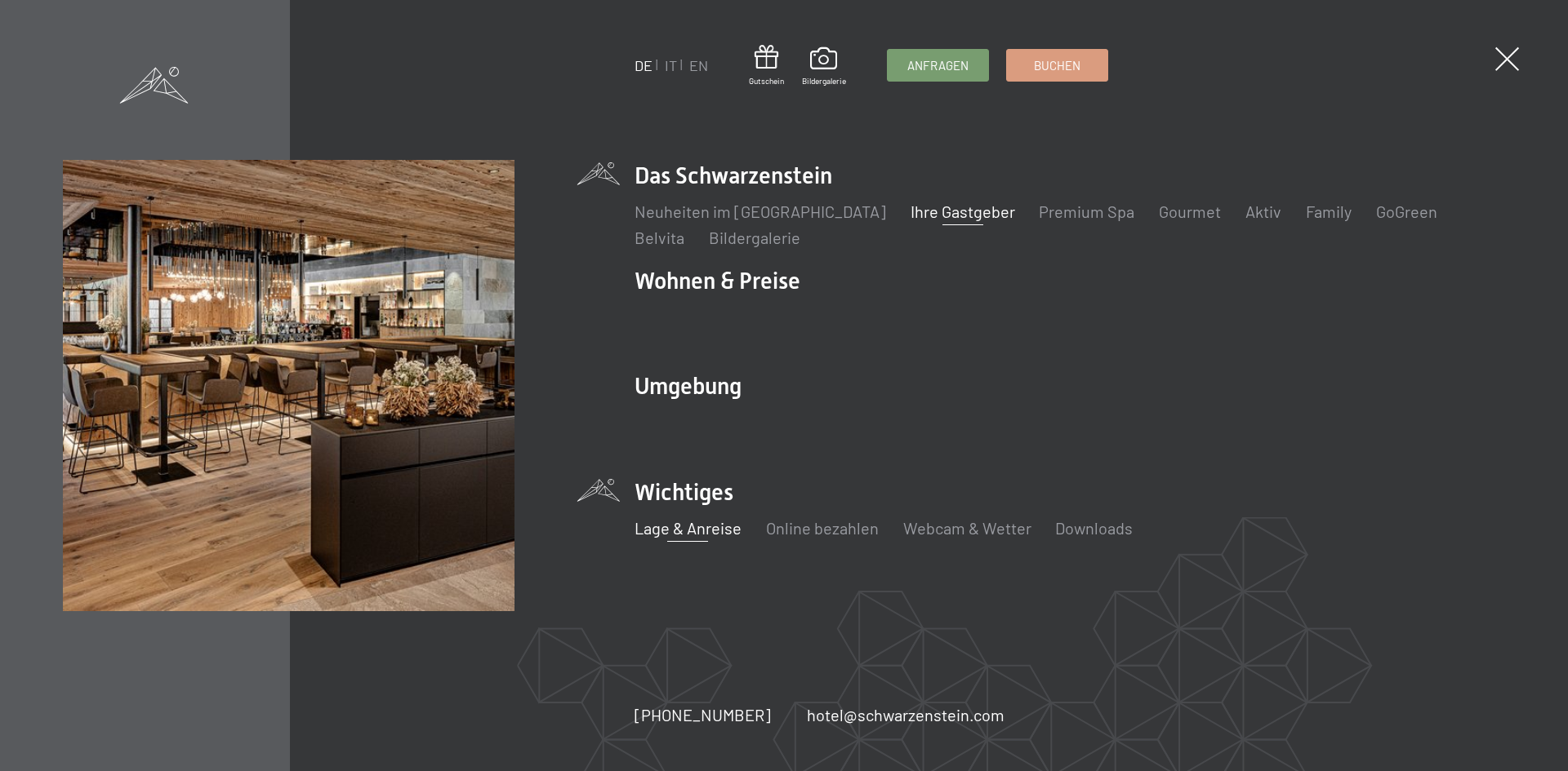
click at [910, 211] on link "Ihre Gastgeber" at bounding box center [962, 211] width 104 height 20
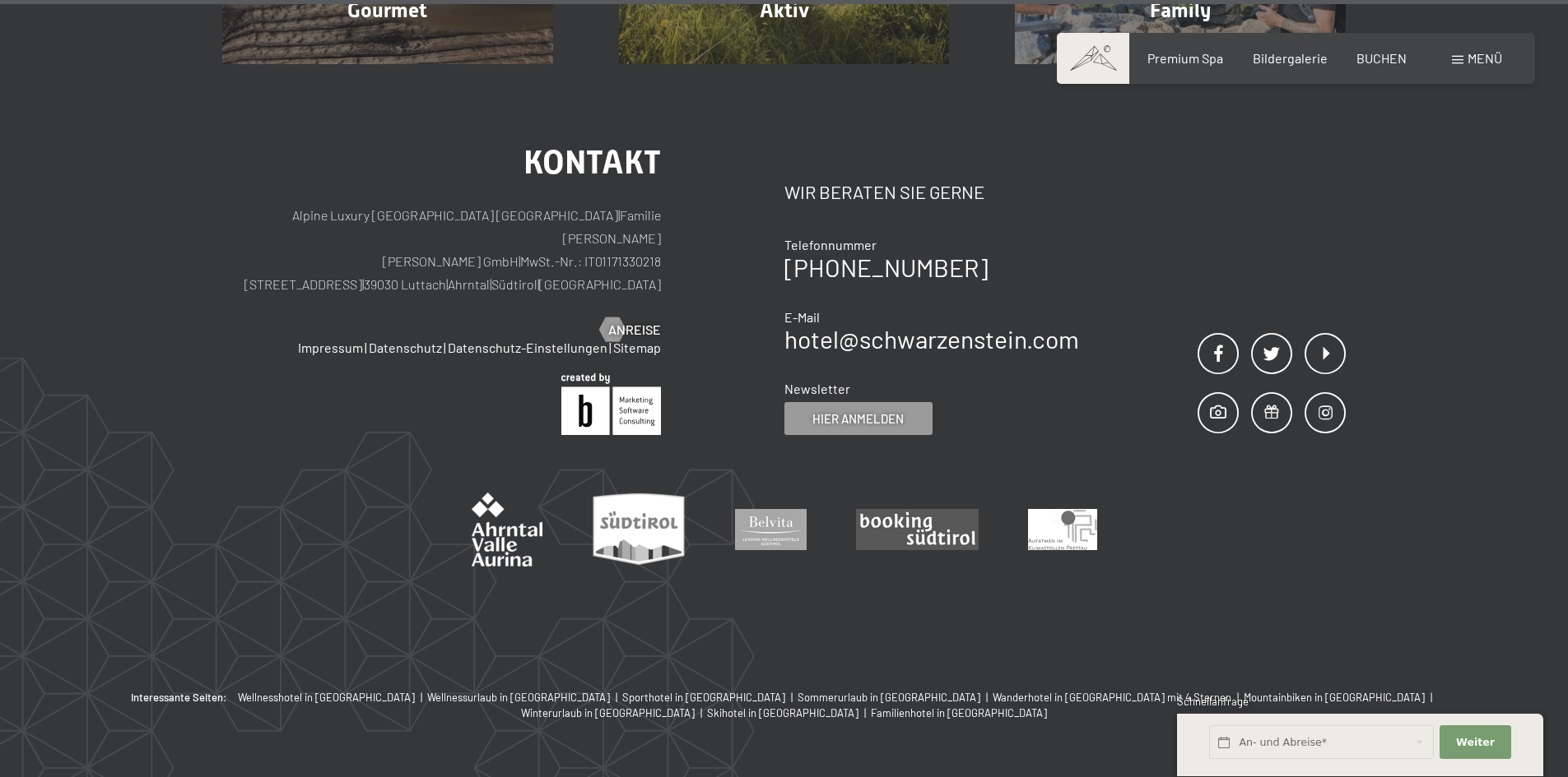
scroll to position [5849, 0]
